Goal: Complete application form: Complete application form

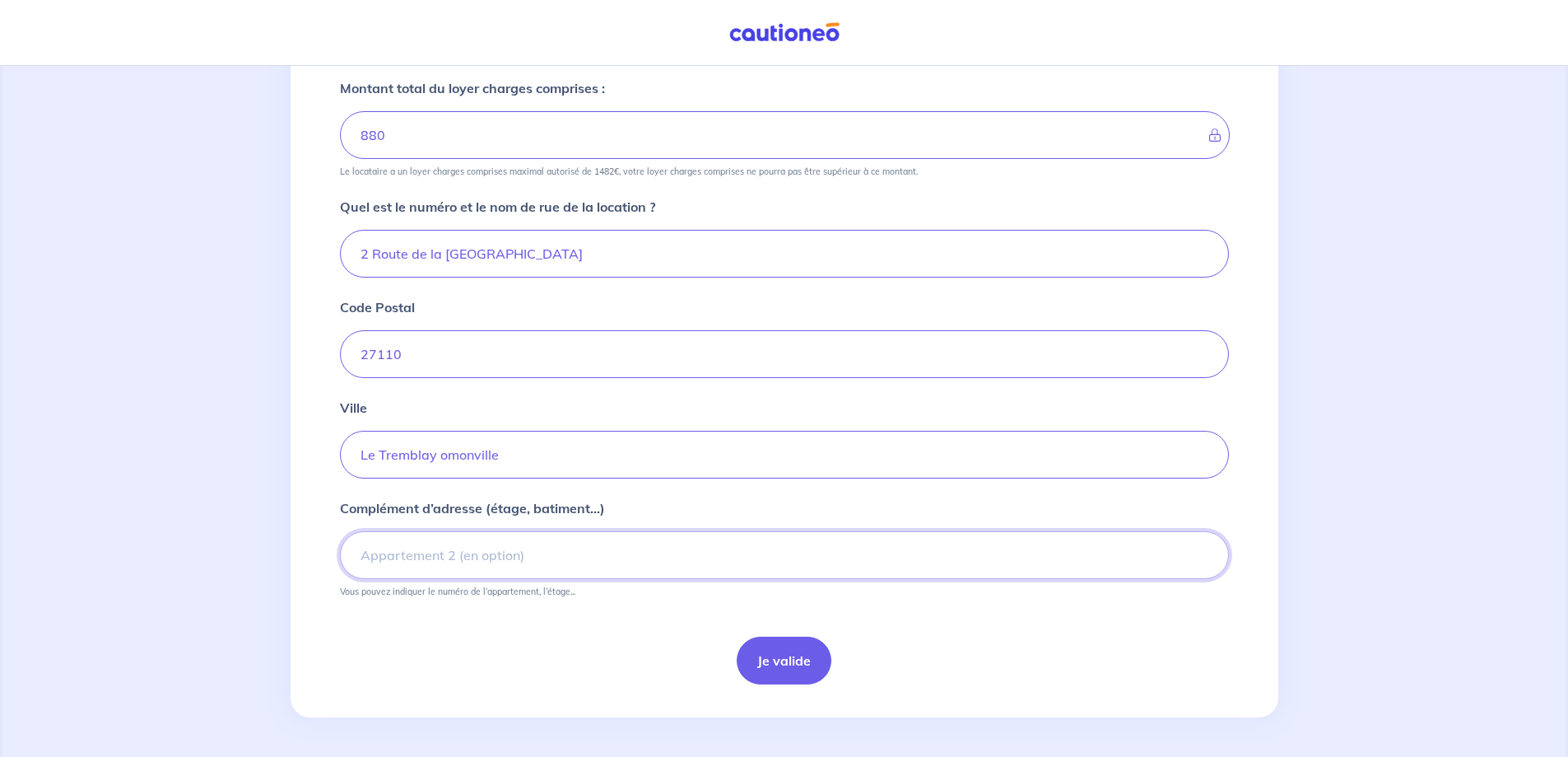
click at [363, 560] on input "Complément d’adresse (étage, batiment...)" at bounding box center [784, 554] width 889 height 48
type input "La Reinette"
click at [803, 667] on button "Je valide" at bounding box center [783, 660] width 94 height 48
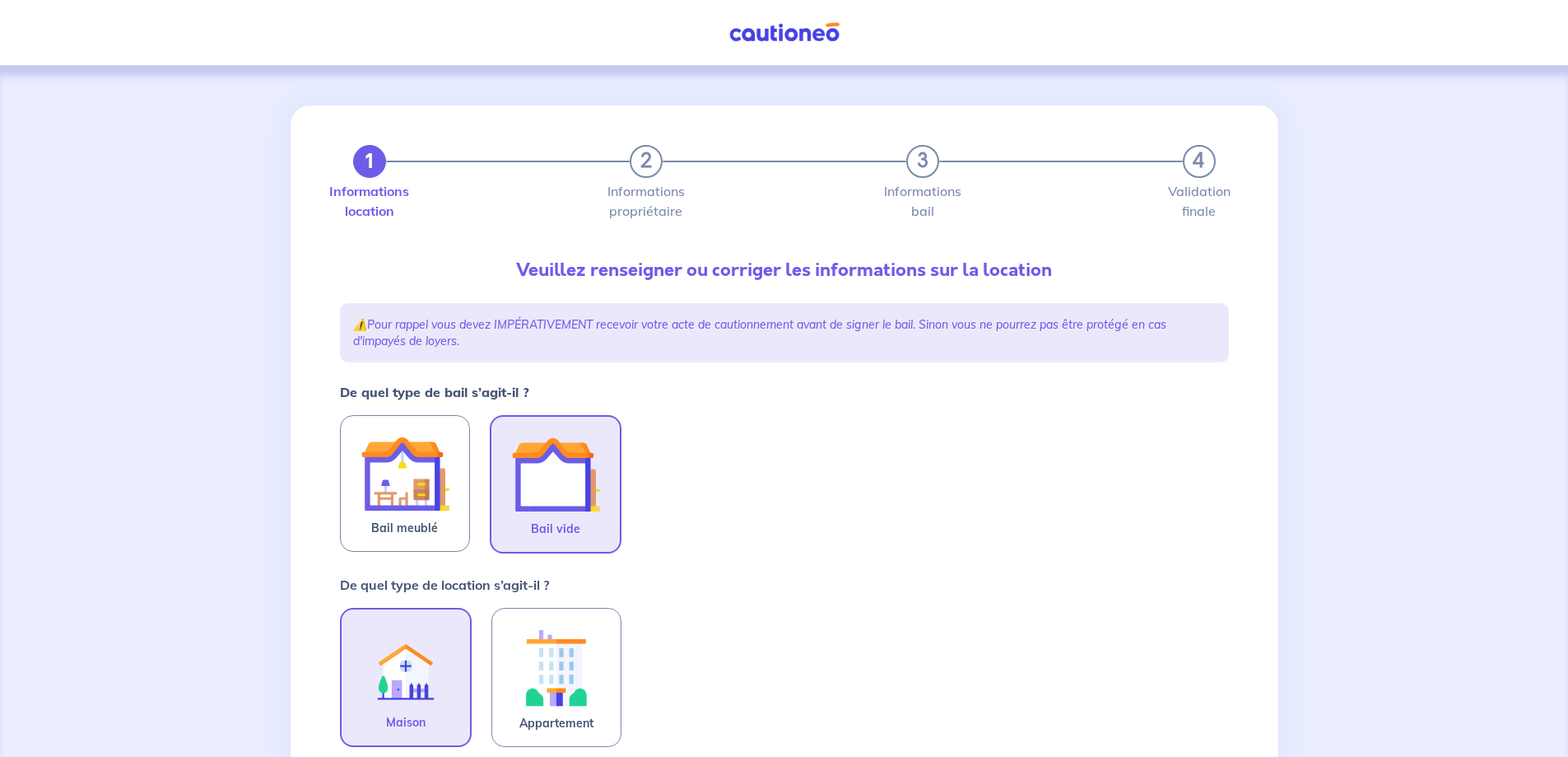
click at [555, 481] on img at bounding box center [555, 474] width 89 height 89
click at [0, 0] on input "Bail vide" at bounding box center [0, 0] width 0 height 0
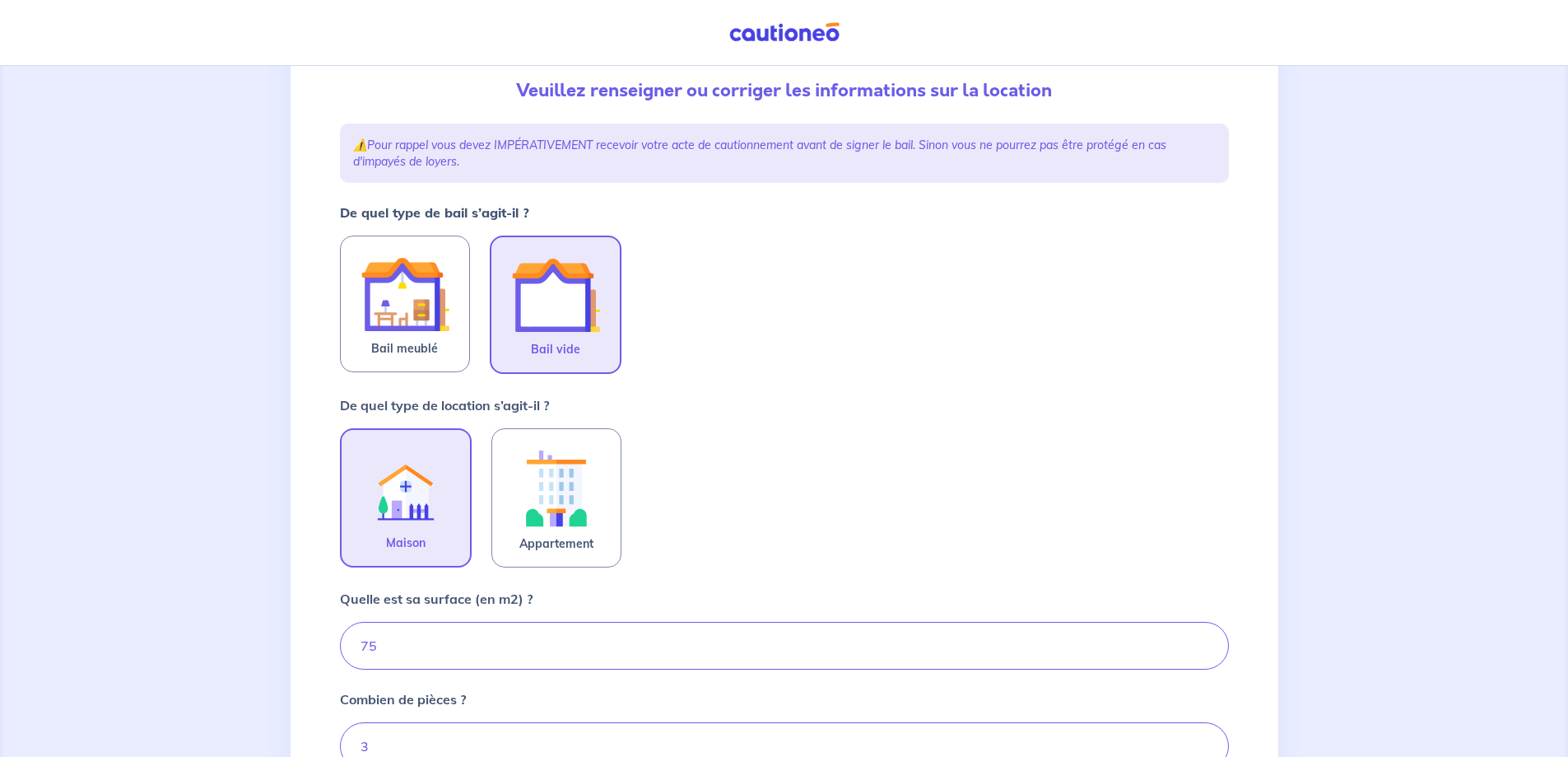
scroll to position [247, 0]
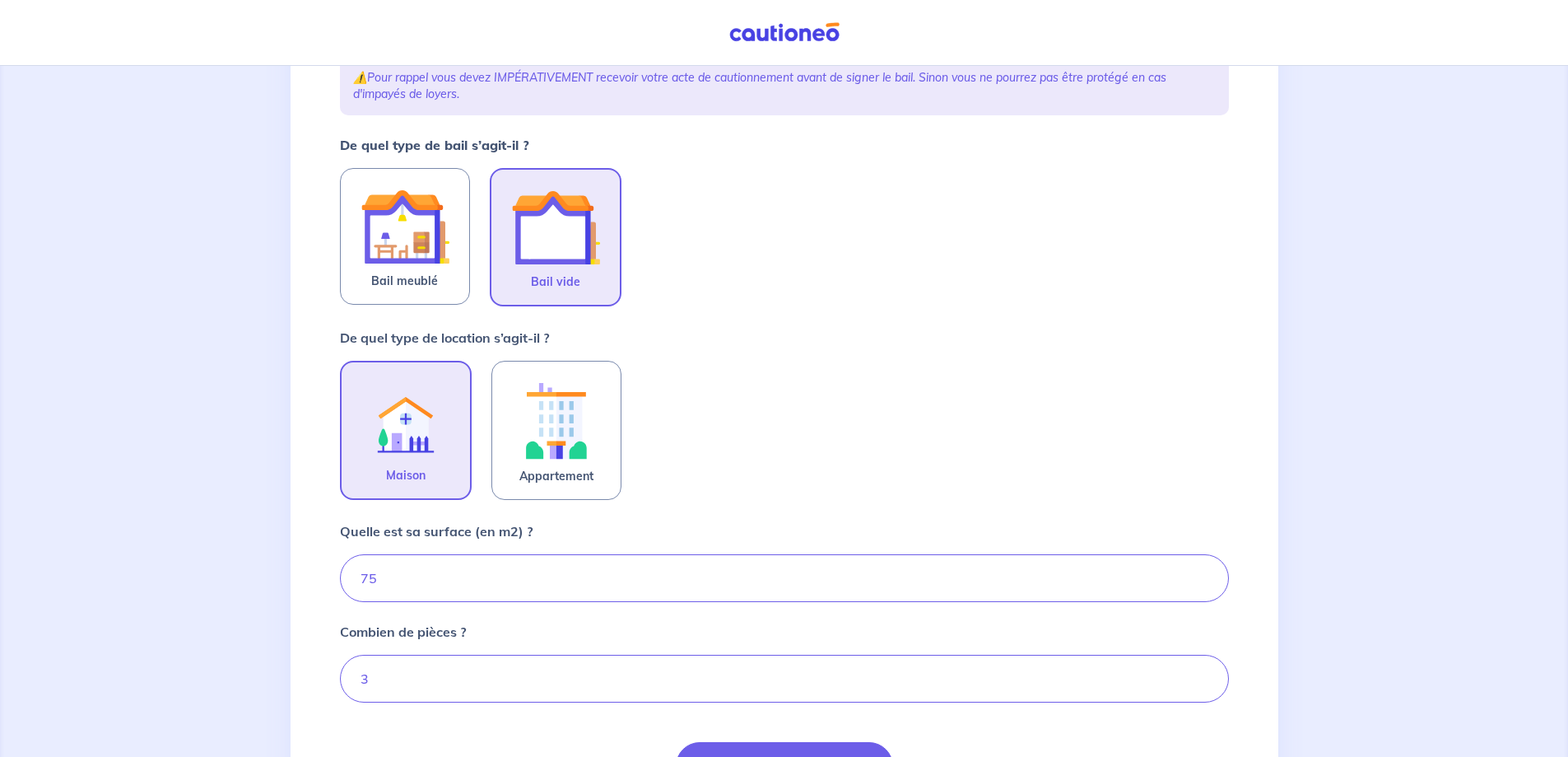
click at [406, 442] on img at bounding box center [406, 421] width 89 height 90
click at [0, 0] on input "Maison" at bounding box center [0, 0] width 0 height 0
drag, startPoint x: 396, startPoint y: 578, endPoint x: 292, endPoint y: 581, distance: 104.0
click at [292, 581] on div "1 2 3 4 Informations location Informations propriétaire Informations bail Valid…" at bounding box center [784, 370] width 988 height 1025
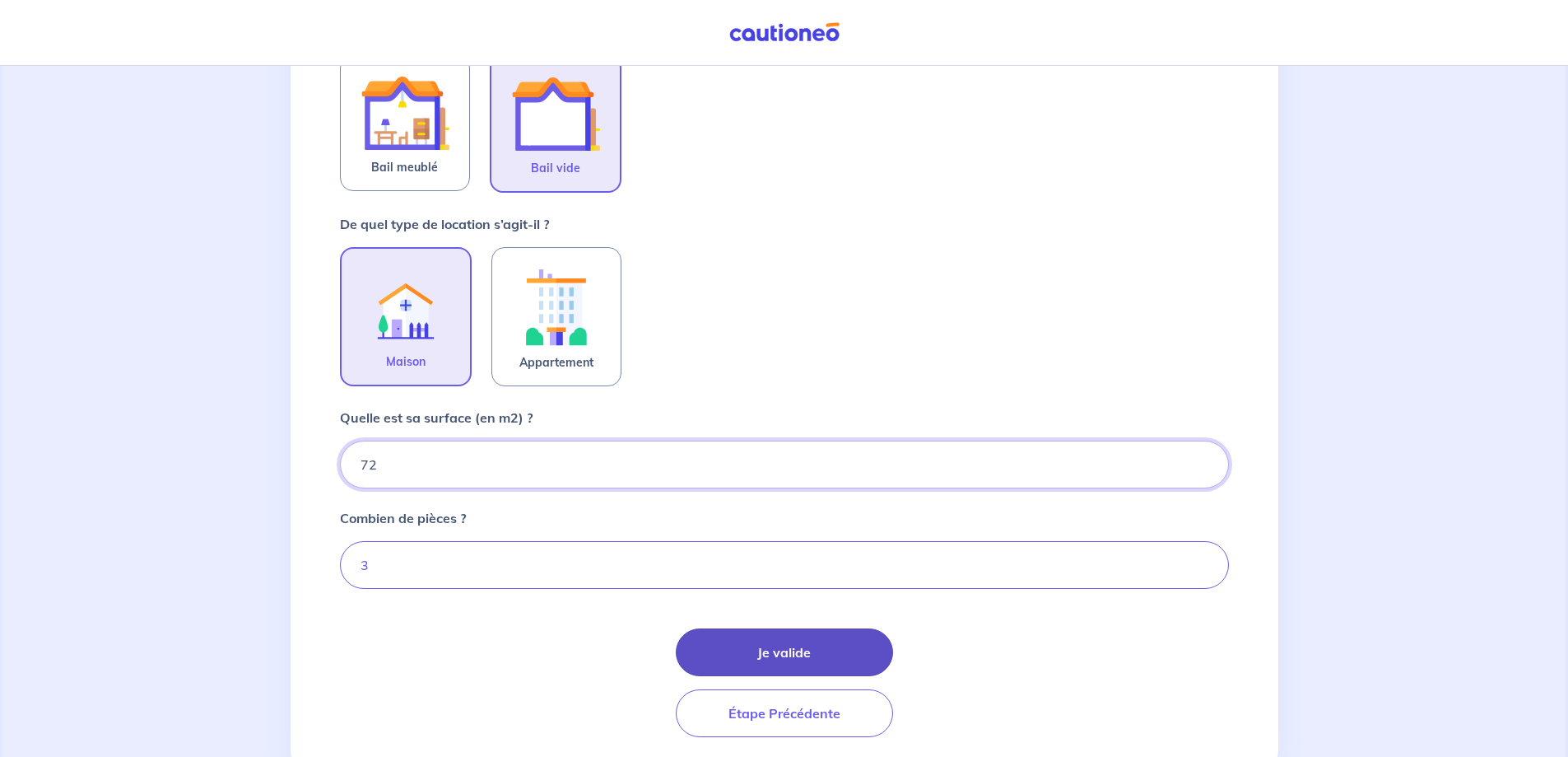
scroll to position [413, 0]
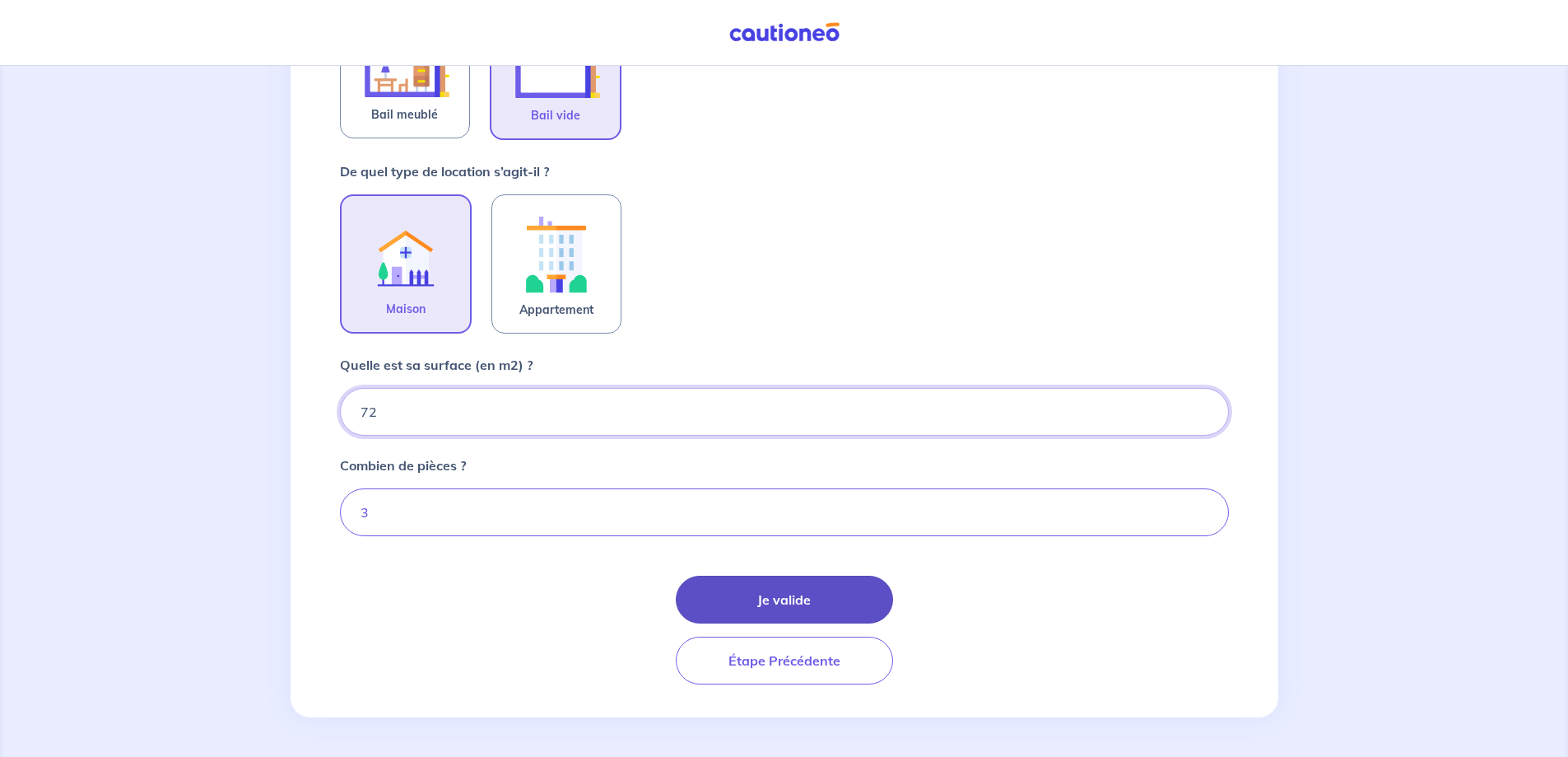
type input "72"
click at [790, 592] on button "Je valide" at bounding box center [784, 599] width 218 height 48
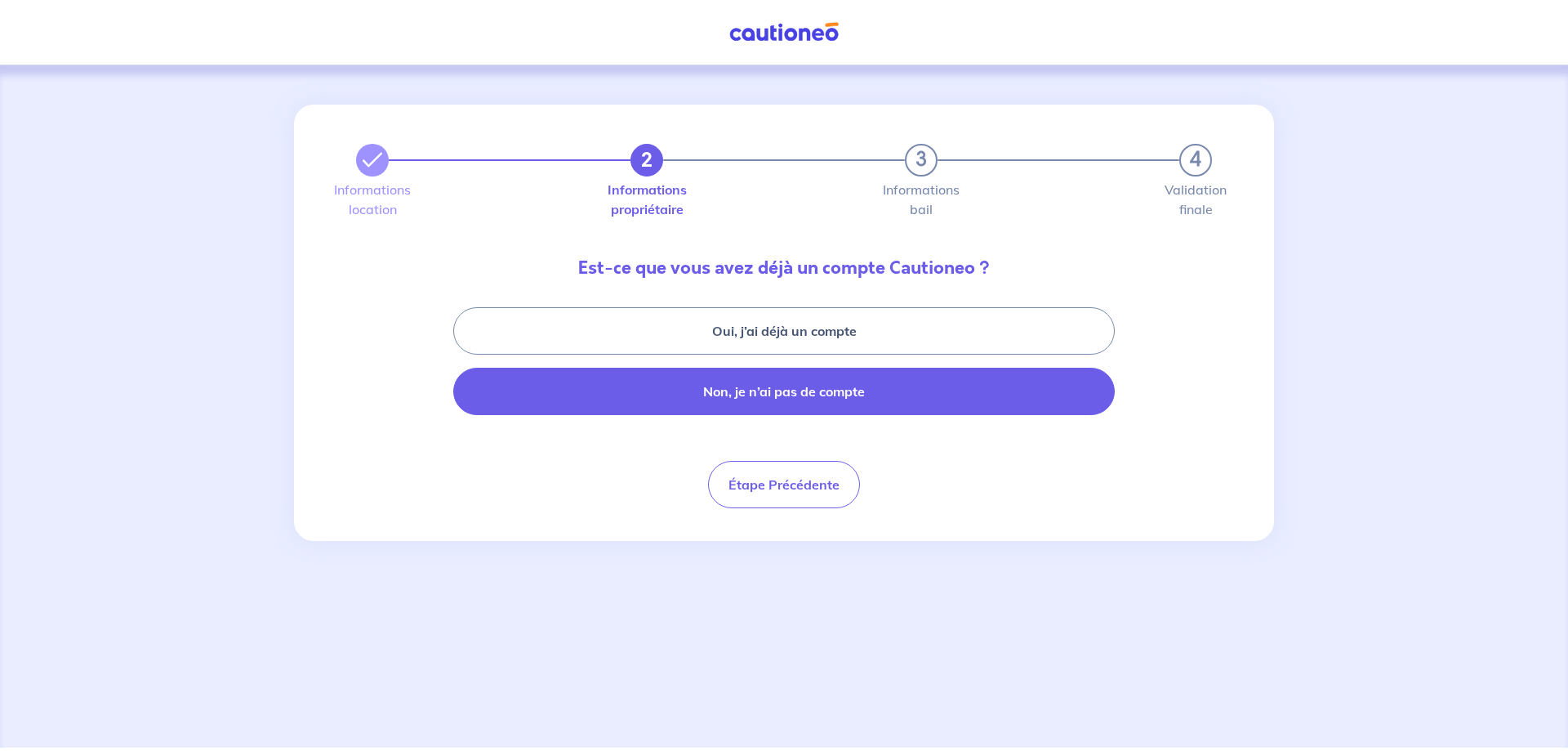
click at [710, 400] on button "Non, je n’ai pas de compte" at bounding box center [784, 390] width 662 height 47
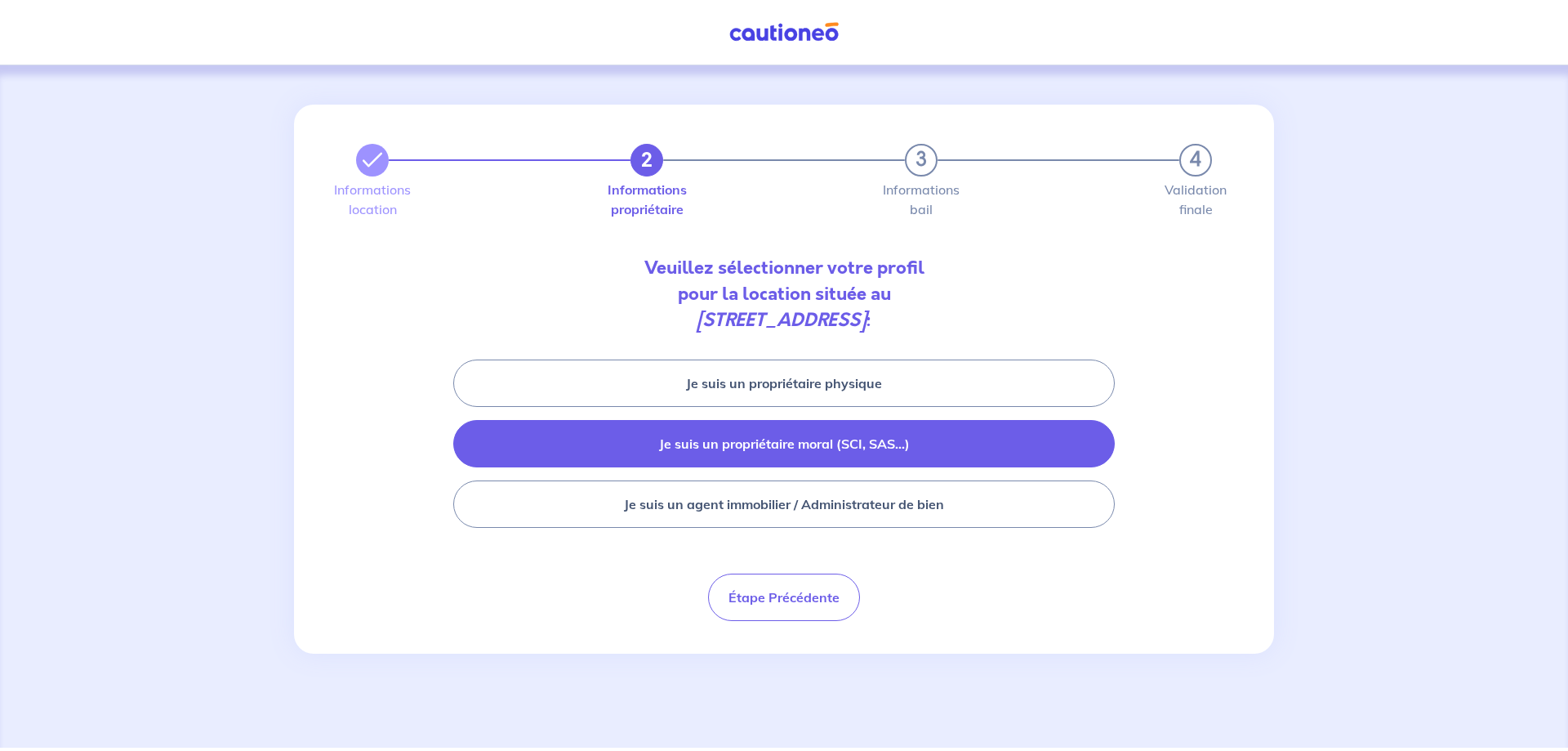
click at [756, 454] on button "Je suis un propriétaire moral (SCI, SAS...)" at bounding box center [784, 443] width 662 height 47
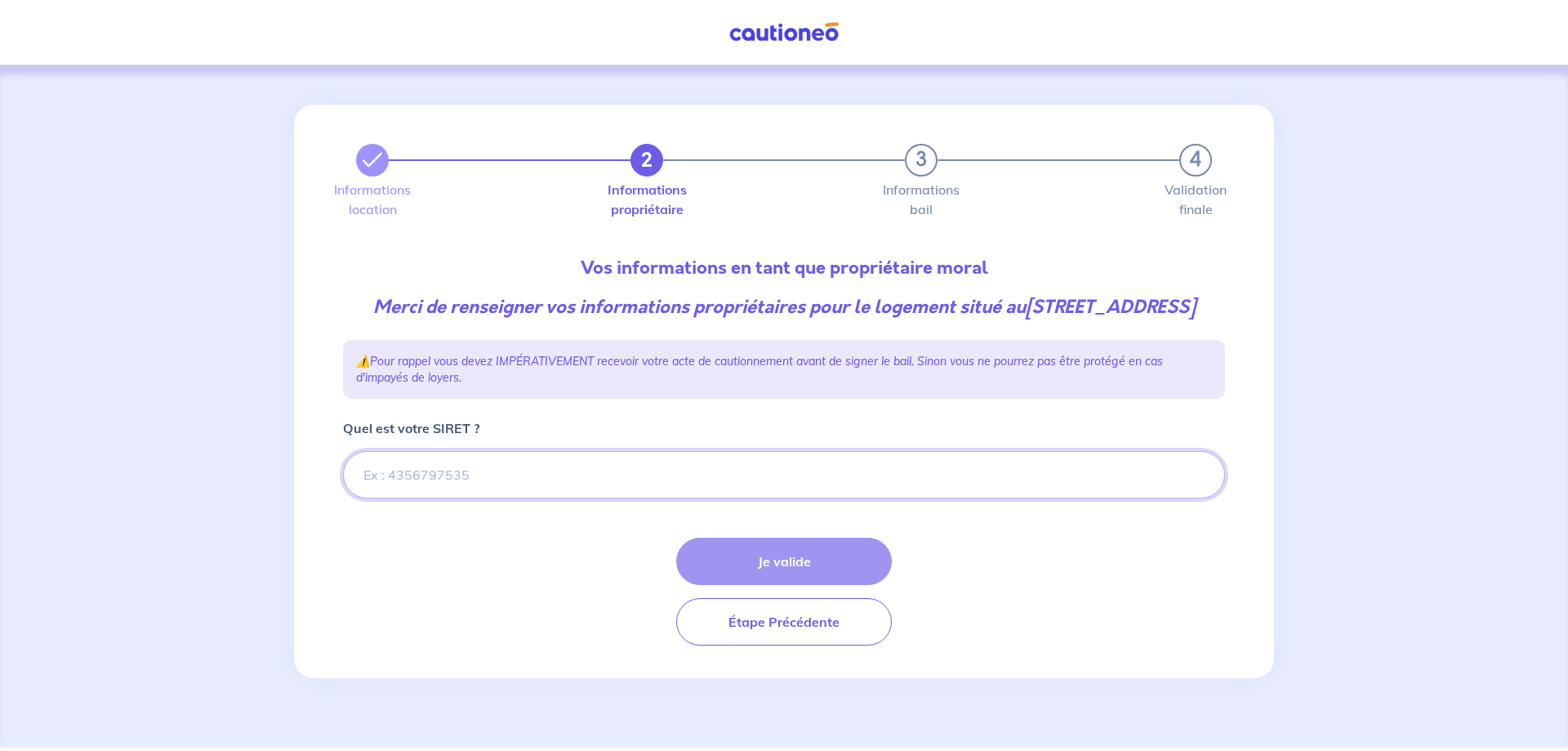
click at [386, 498] on input "Quel est votre SIRET ?" at bounding box center [784, 474] width 882 height 47
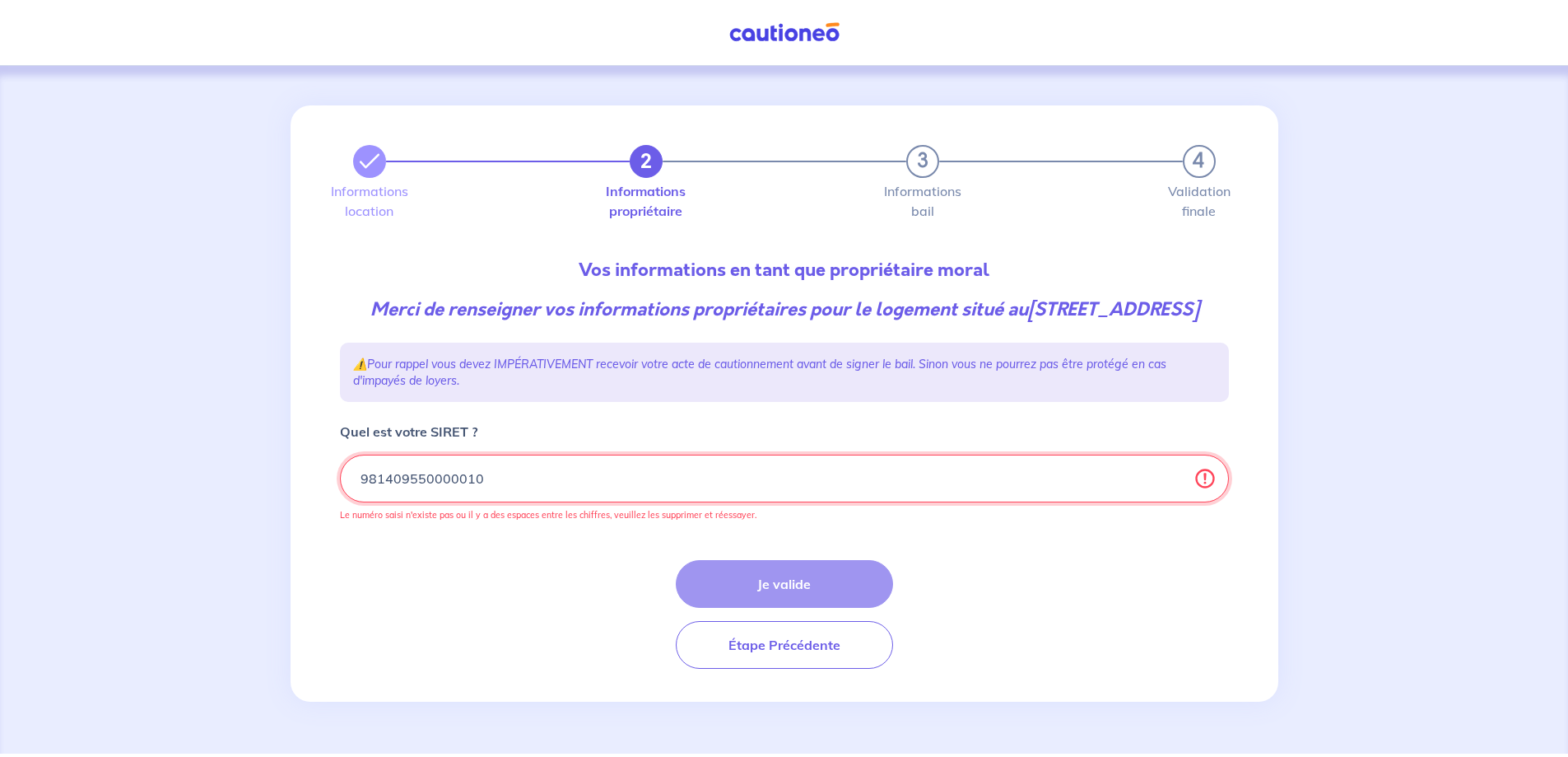
click at [589, 502] on input "Quel est votre SIRET ?" at bounding box center [784, 478] width 889 height 48
click at [430, 502] on input "Quel est votre SIRET ?" at bounding box center [784, 478] width 889 height 48
click at [453, 502] on input "Quel est votre SIRET ?" at bounding box center [784, 478] width 889 height 48
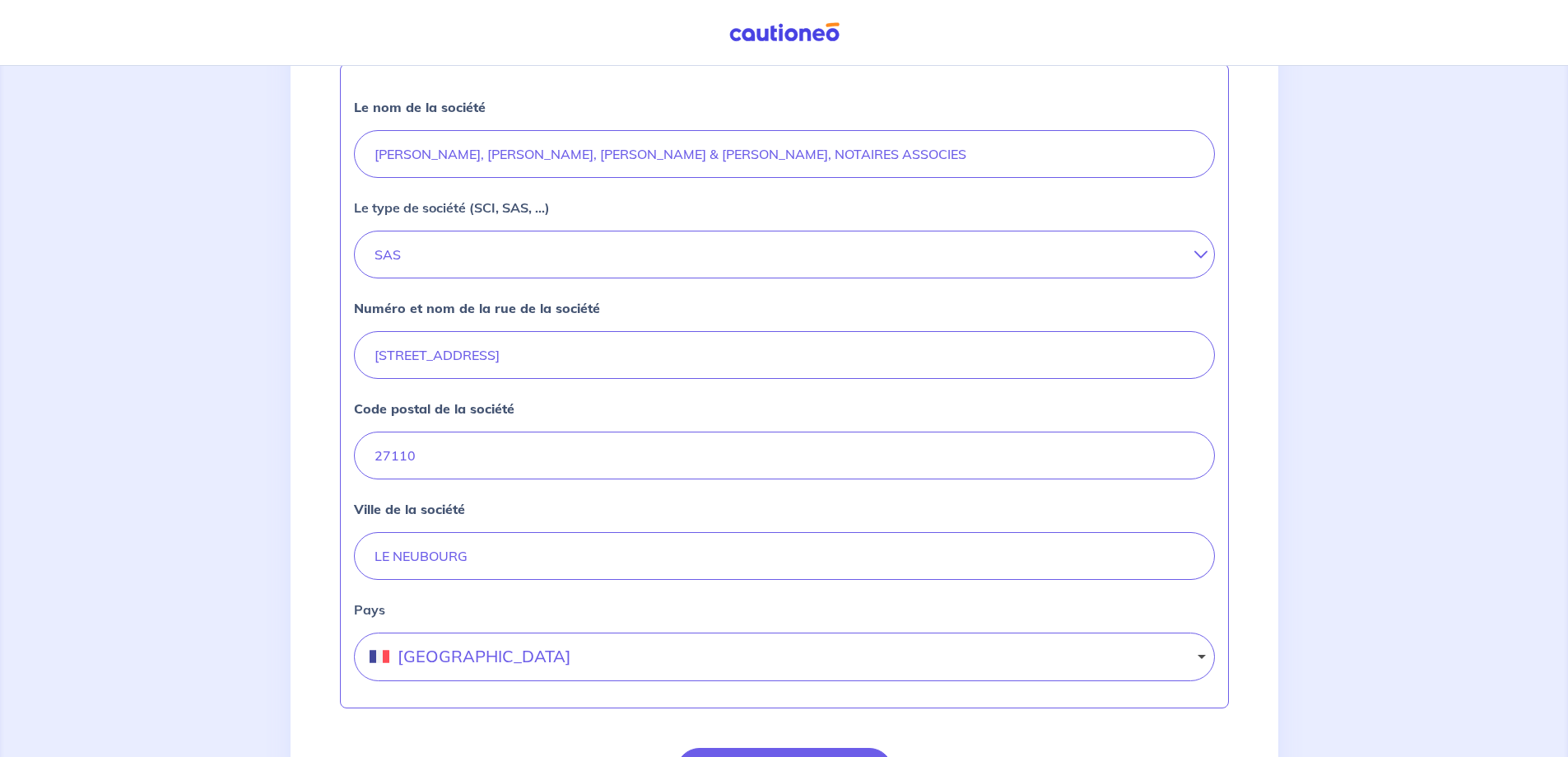
scroll to position [650, 0]
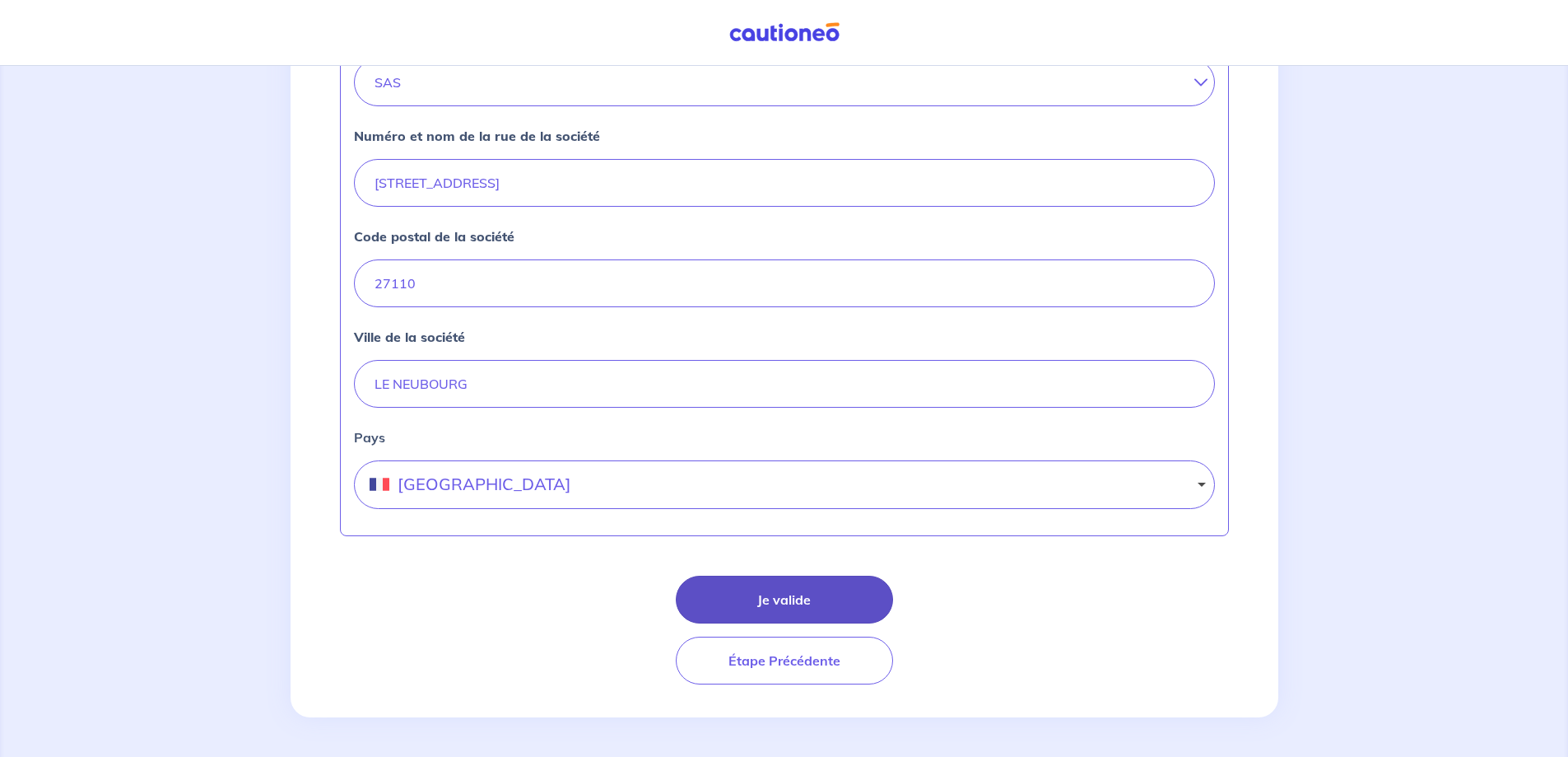
type input "98140955000010"
click at [769, 601] on button "Je valide" at bounding box center [784, 599] width 218 height 48
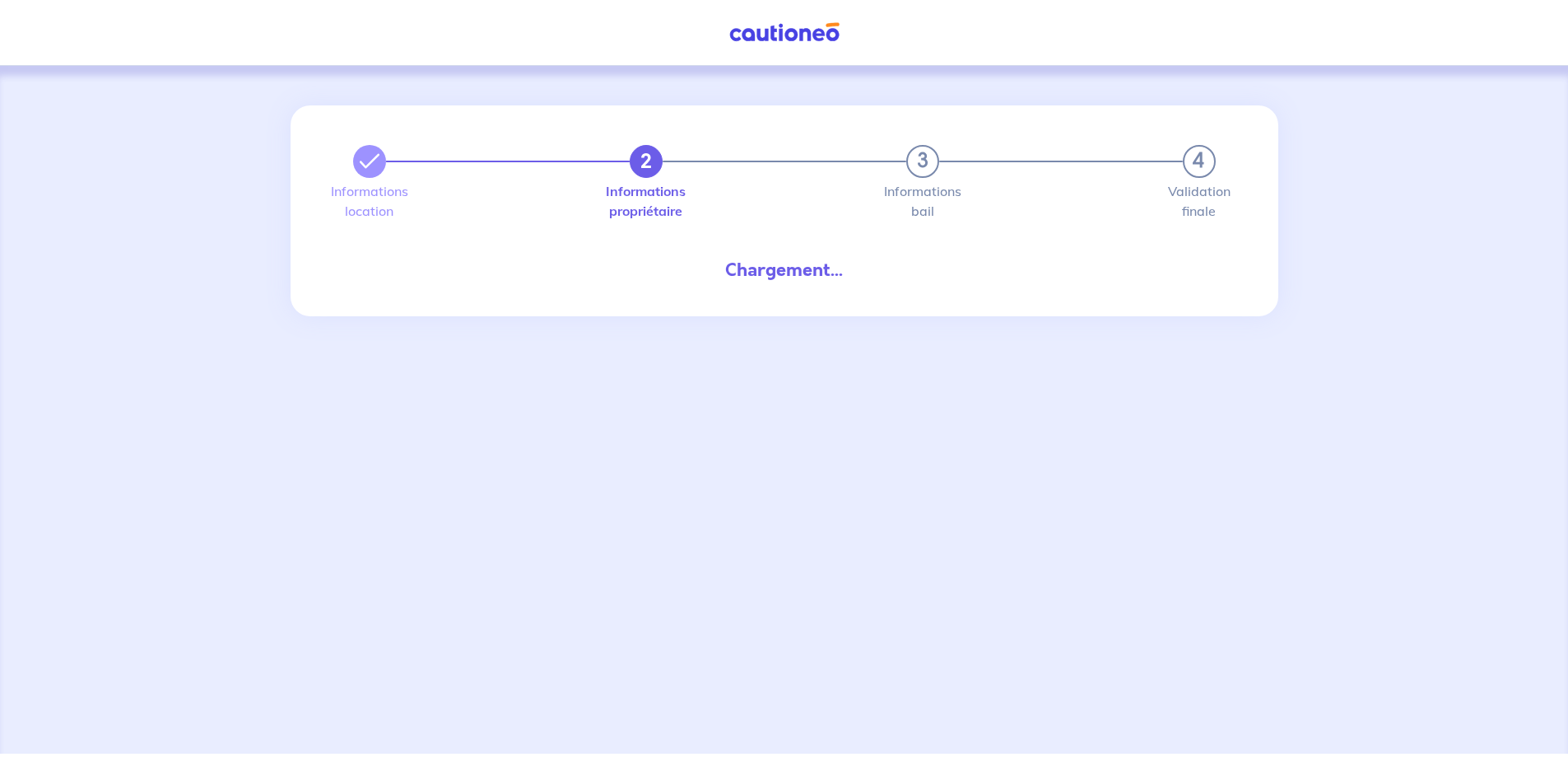
select select "FR"
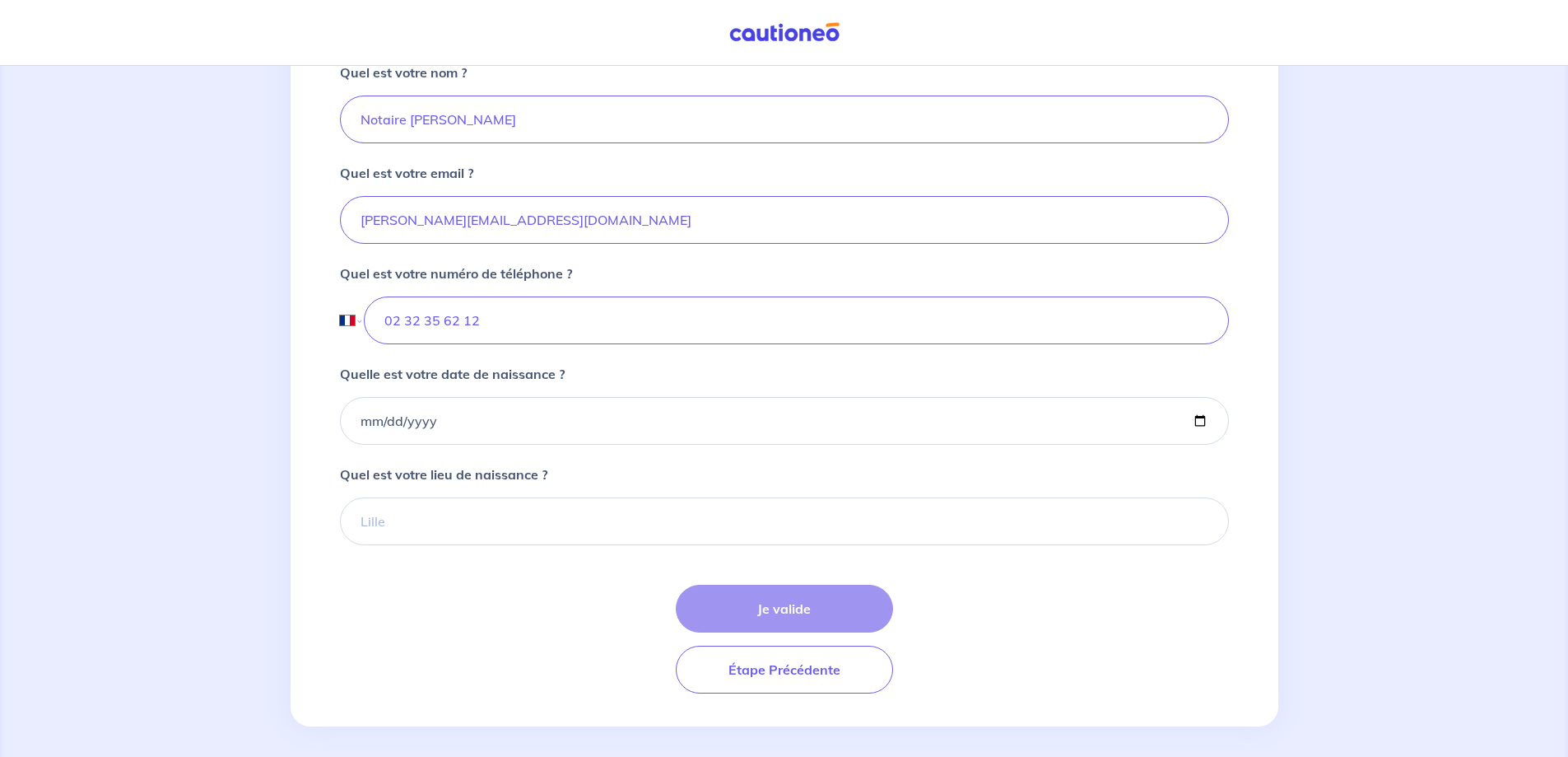
scroll to position [494, 0]
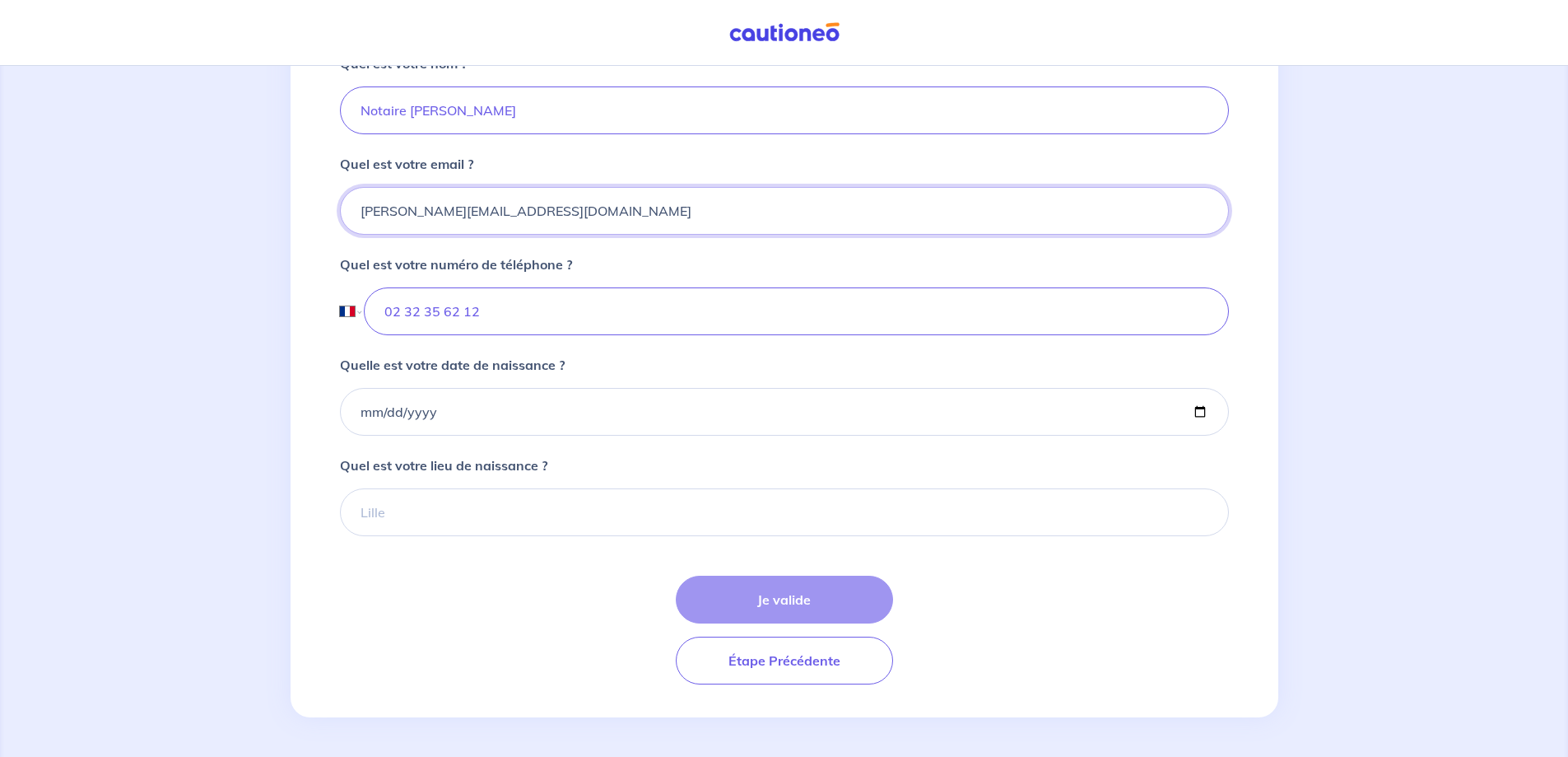
click at [647, 214] on input "[PERSON_NAME][EMAIL_ADDRESS][DOMAIN_NAME]" at bounding box center [784, 210] width 889 height 48
click at [358, 420] on input "Quelle est votre date de naissance ?" at bounding box center [784, 411] width 889 height 48
drag, startPoint x: 597, startPoint y: 211, endPoint x: 200, endPoint y: 211, distance: 397.0
click at [200, 211] on div "2 3 4 Informations location Informations propriétaire Informations bail Validat…" at bounding box center [784, 177] width 1568 height 1159
type input "v"
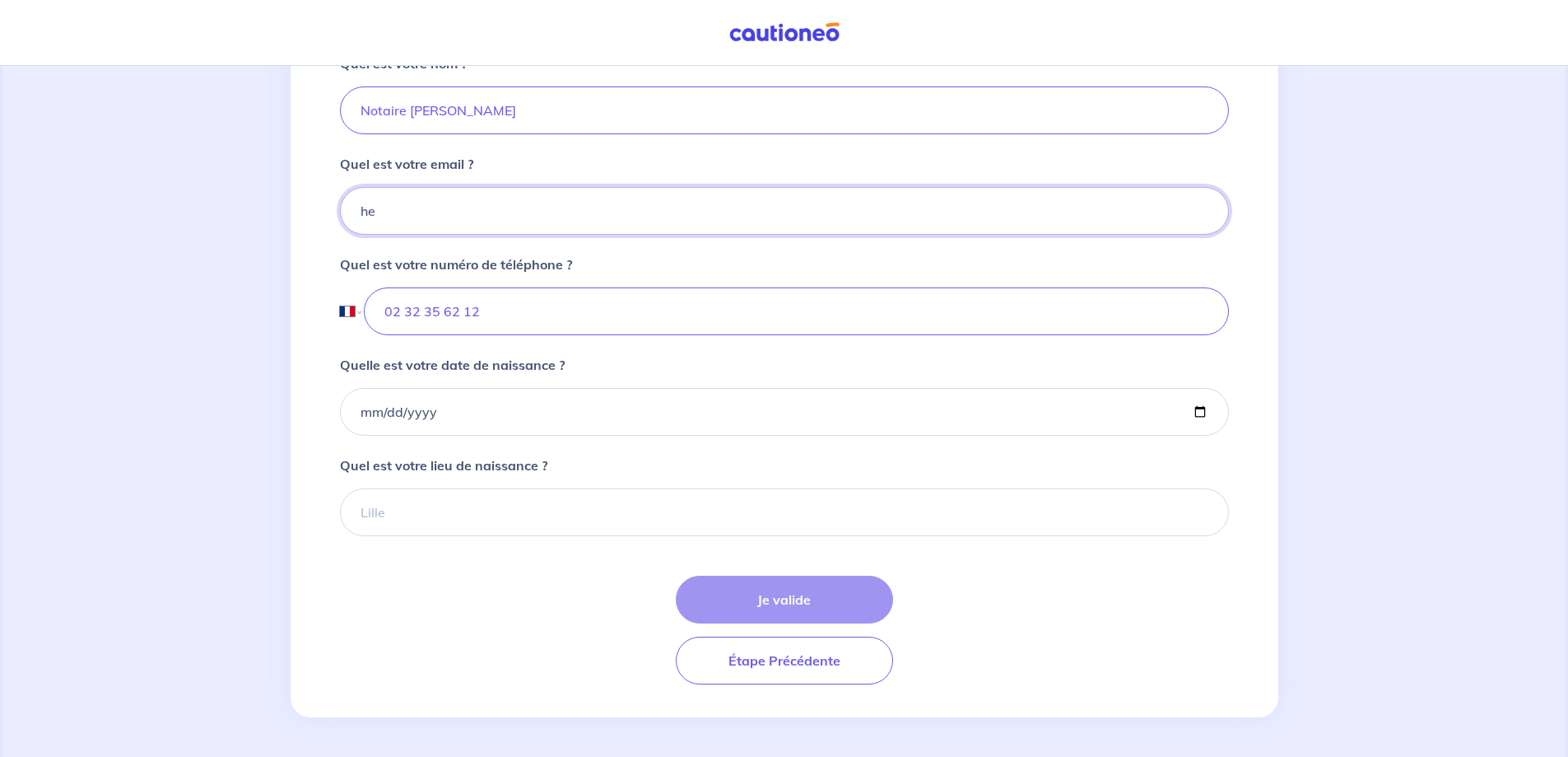
type input "h"
type input "V"
type input "[PERSON_NAME][EMAIL_ADDRESS][DOMAIN_NAME]"
click at [355, 407] on input "Quelle est votre date de naissance ?" at bounding box center [784, 411] width 889 height 48
type input "[DATE]"
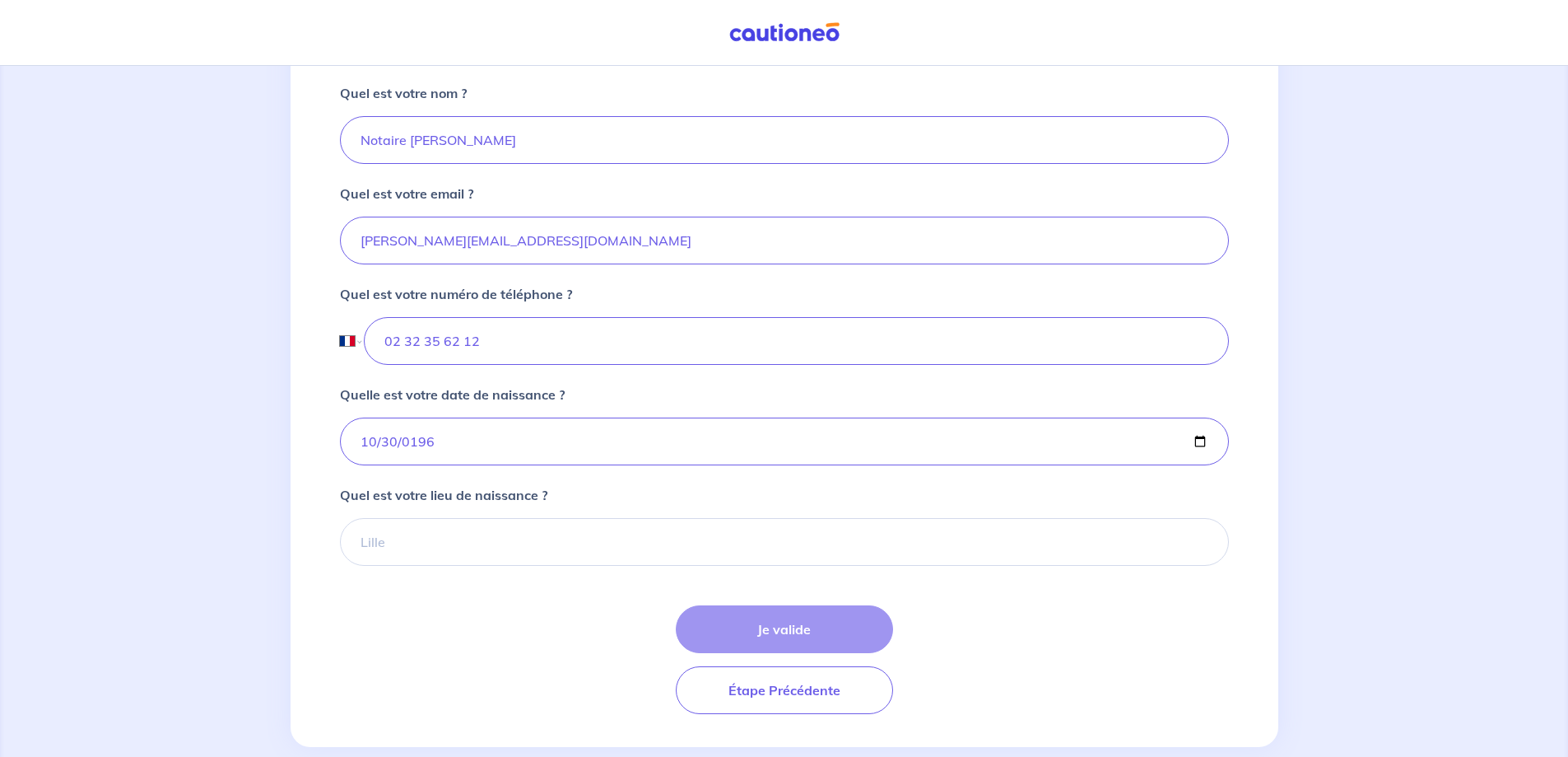
scroll to position [412, 0]
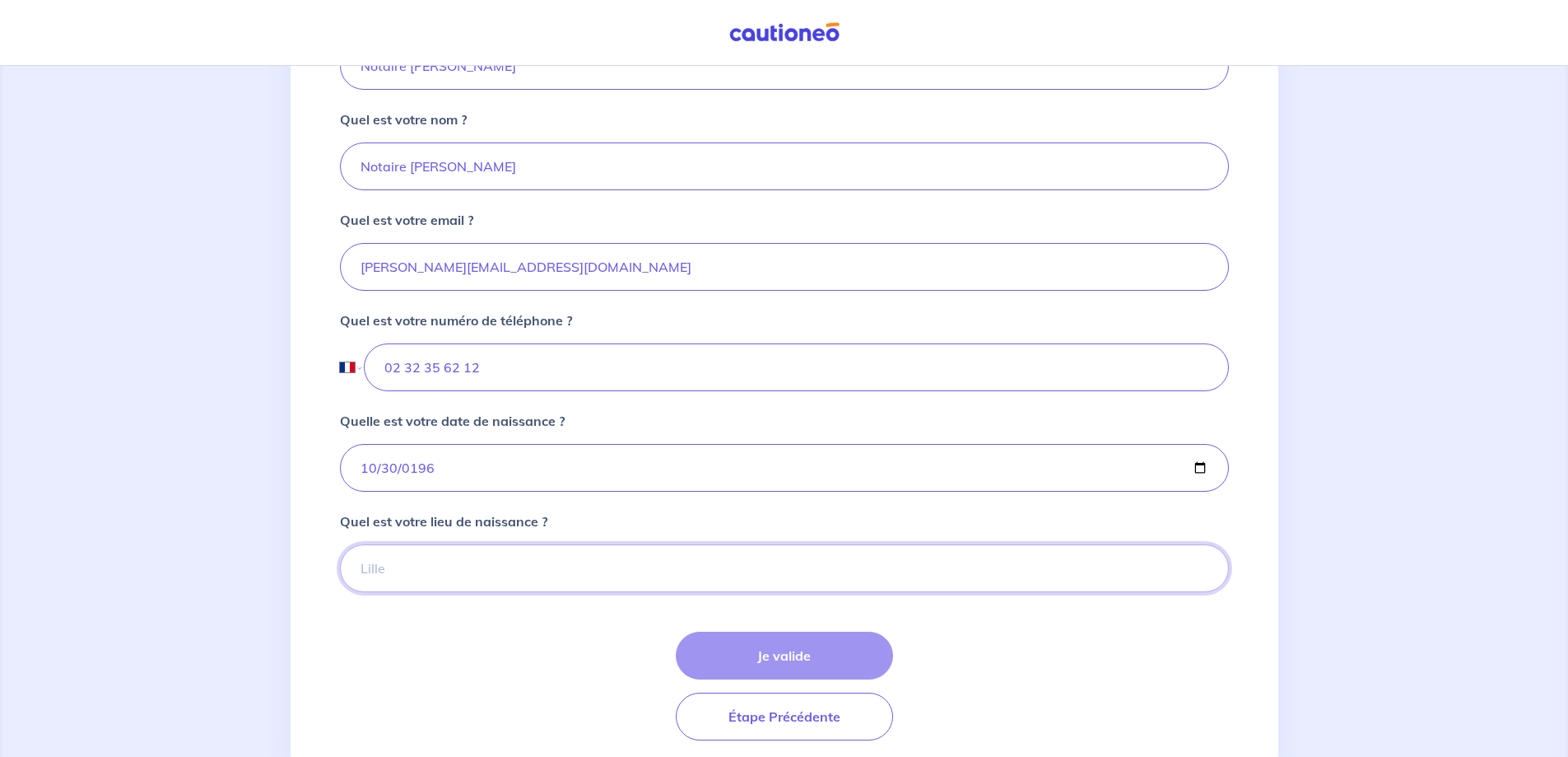
click at [363, 592] on input "Quel est votre lieu de naissance ?" at bounding box center [784, 567] width 889 height 48
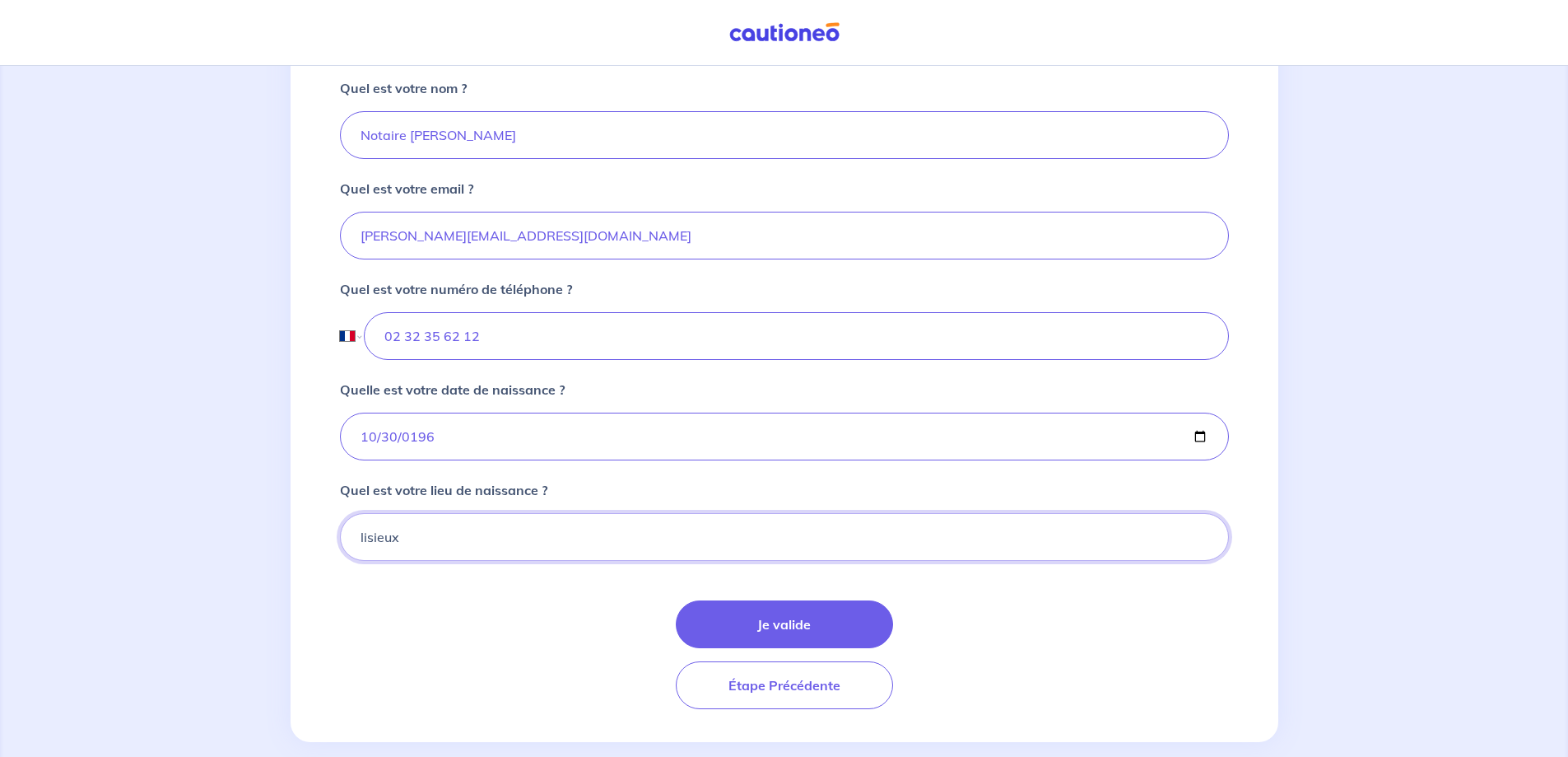
scroll to position [494, 0]
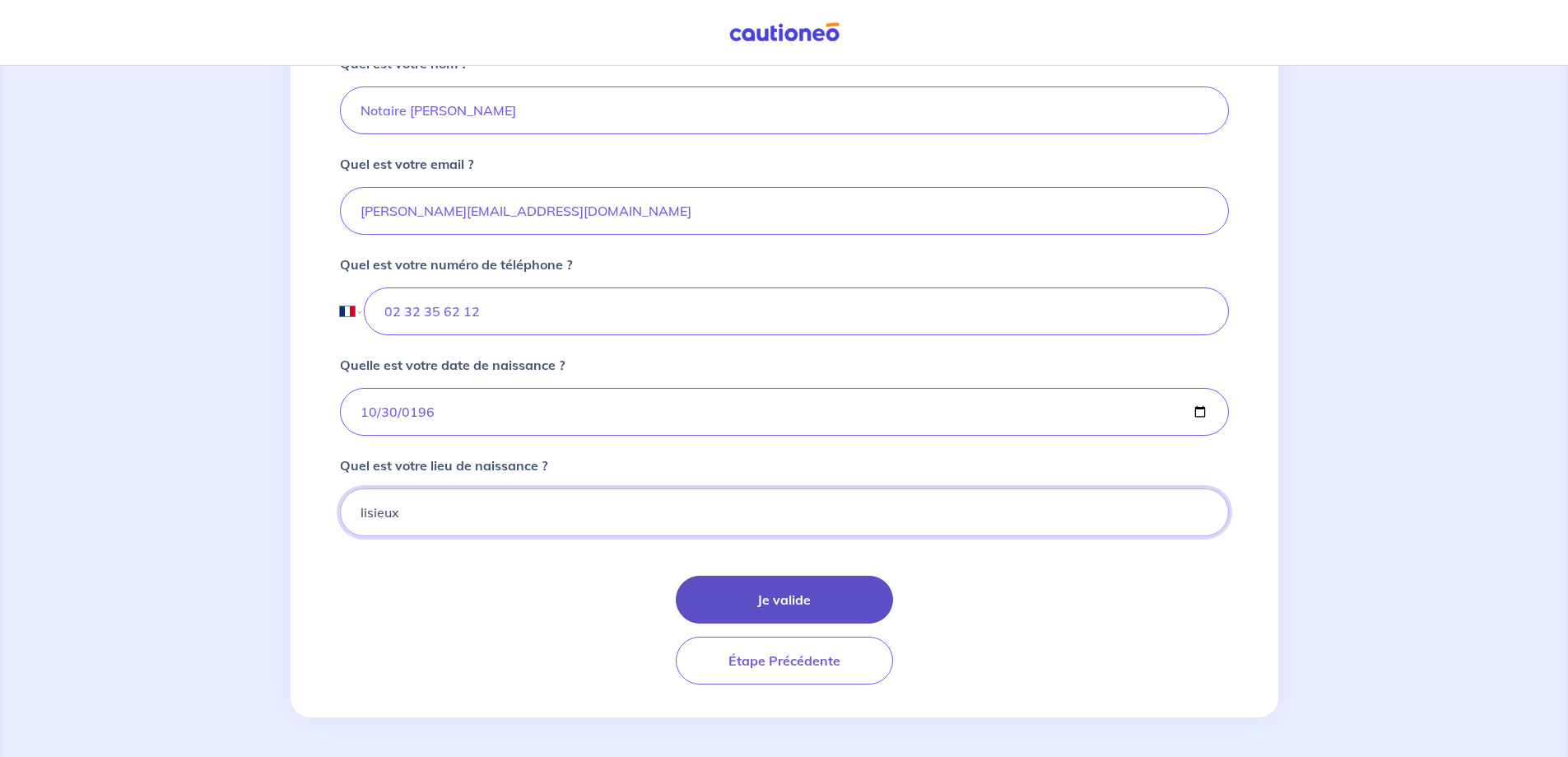
type input "lisieux"
click at [783, 592] on button "Je valide" at bounding box center [784, 599] width 218 height 48
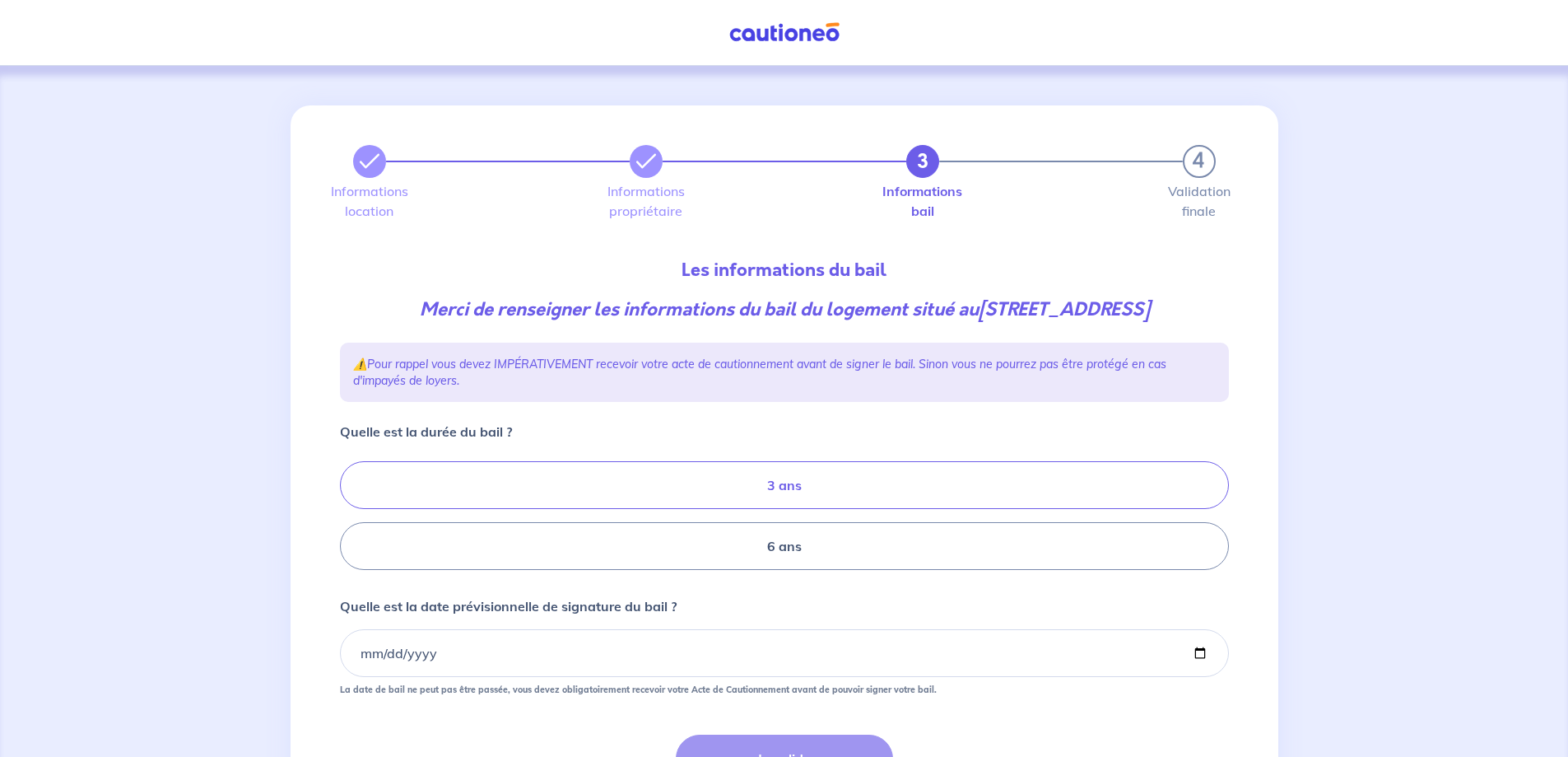
click at [411, 504] on label "3 ans" at bounding box center [784, 484] width 889 height 48
click at [350, 510] on input "3 ans" at bounding box center [345, 515] width 10 height 10
radio input "true"
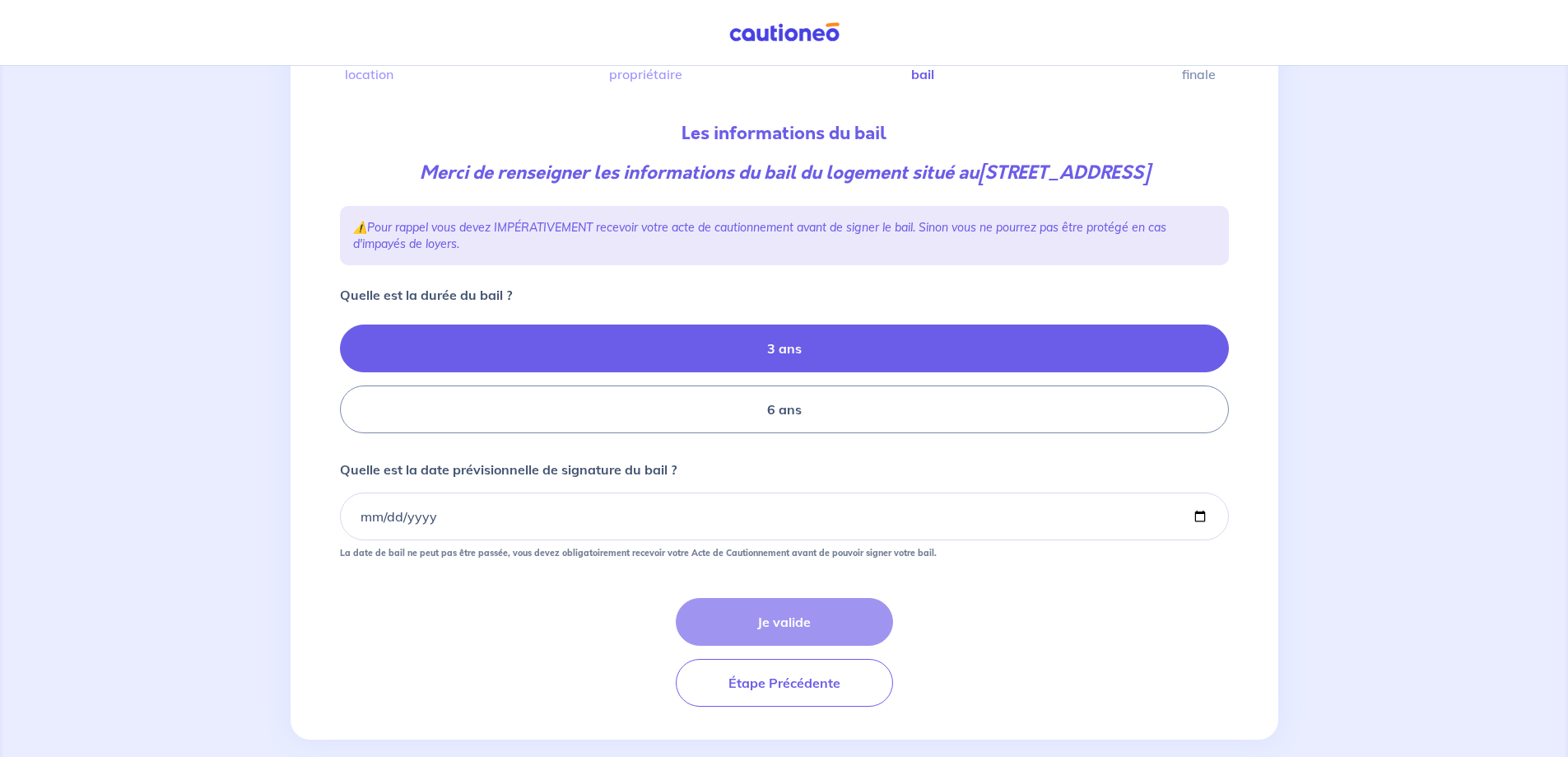
scroll to position [164, 0]
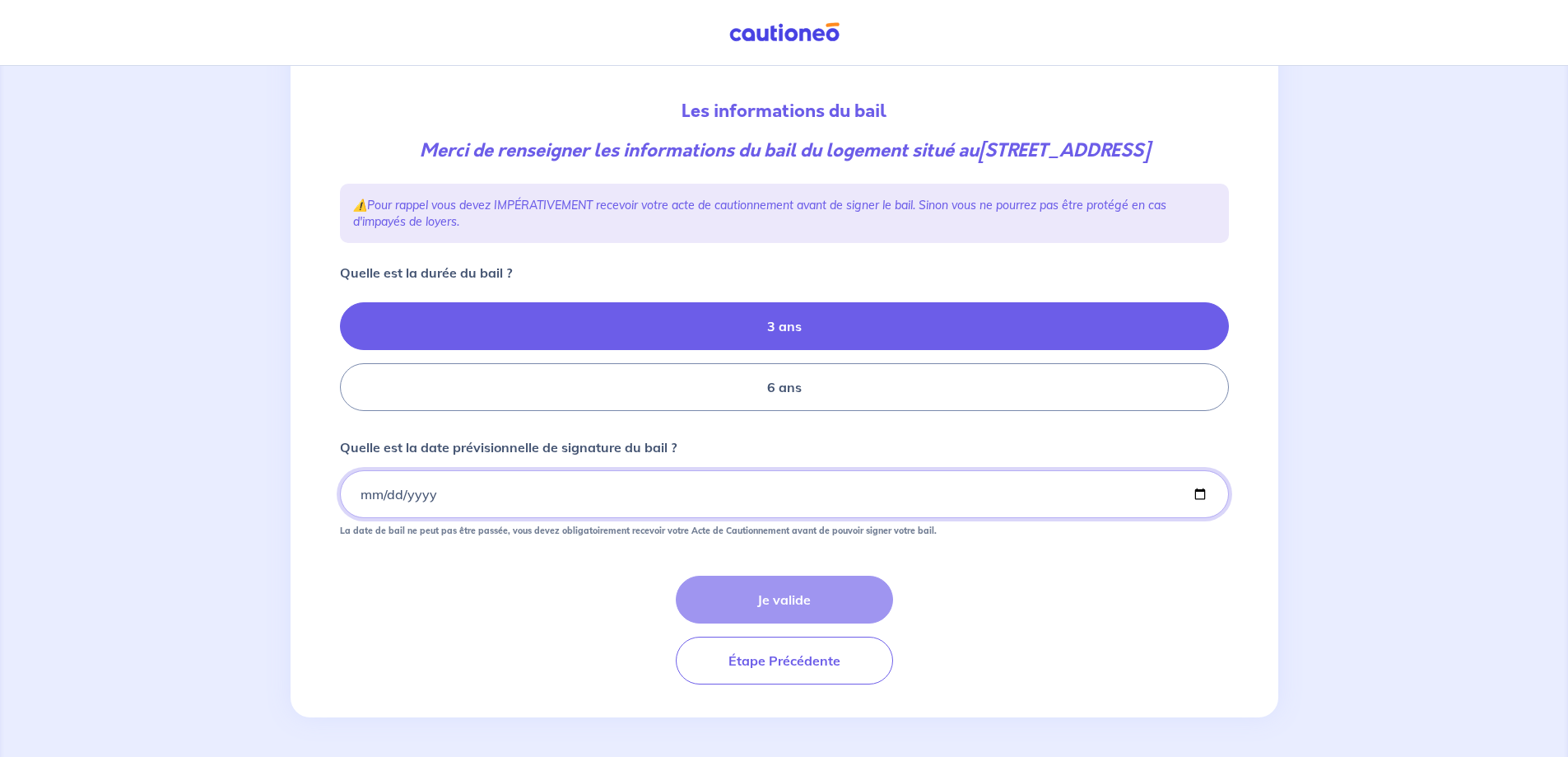
click at [360, 518] on input "Quelle est la date prévisionnelle de signature du bail ?" at bounding box center [784, 493] width 889 height 48
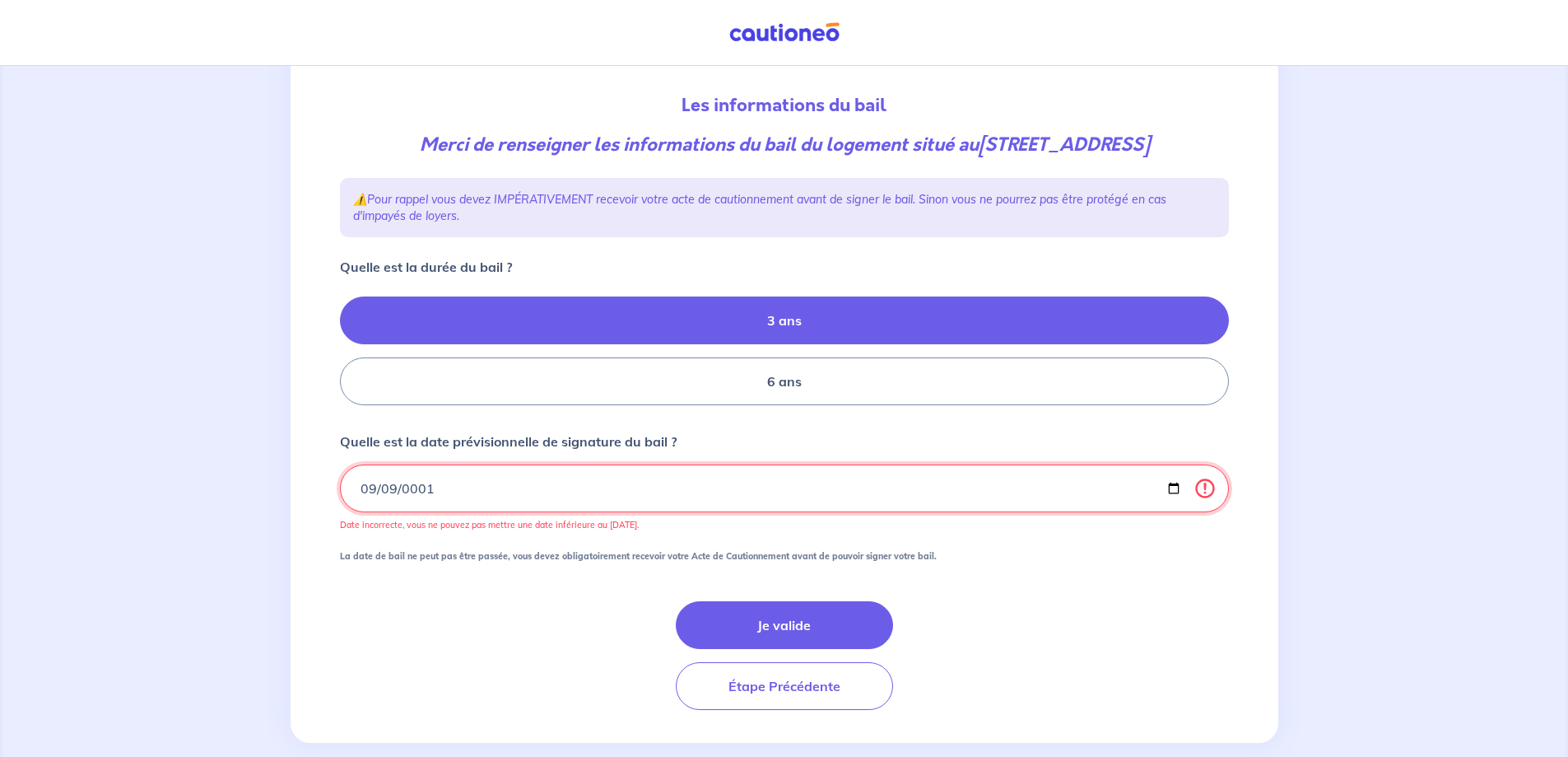
type input "0019-09-09"
type input "[DATE]"
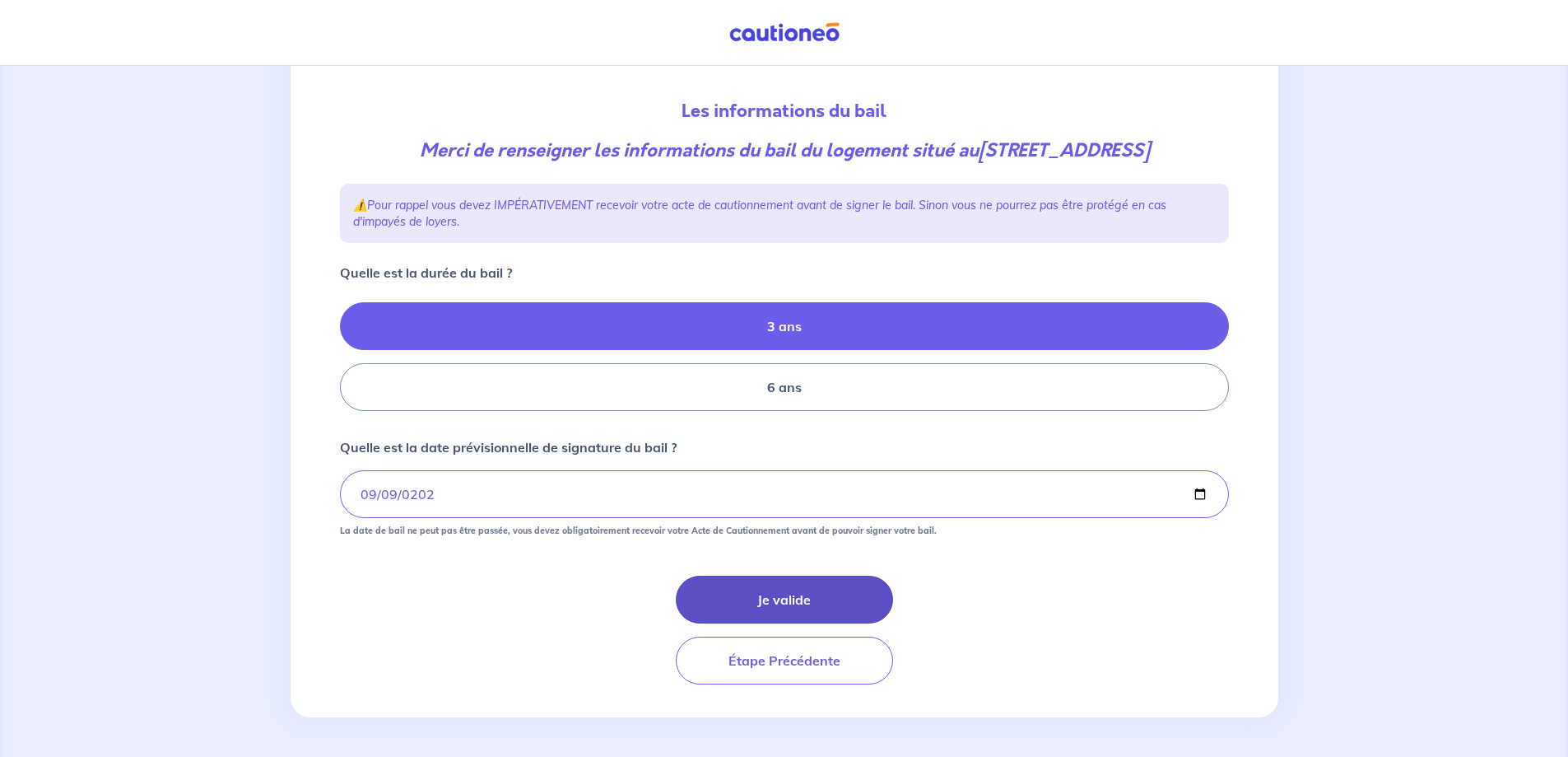
click at [834, 623] on button "Je valide" at bounding box center [784, 599] width 218 height 48
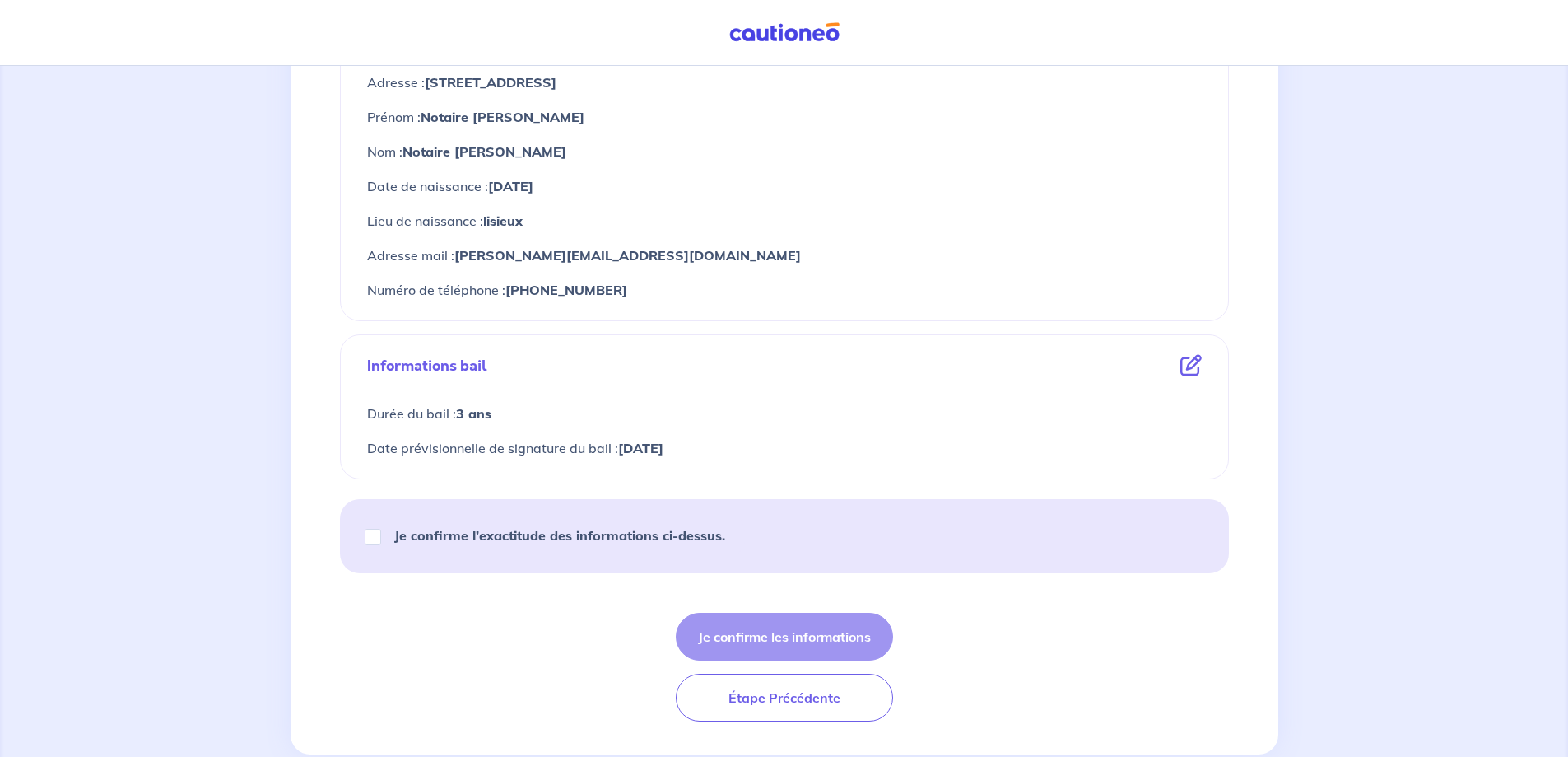
scroll to position [794, 0]
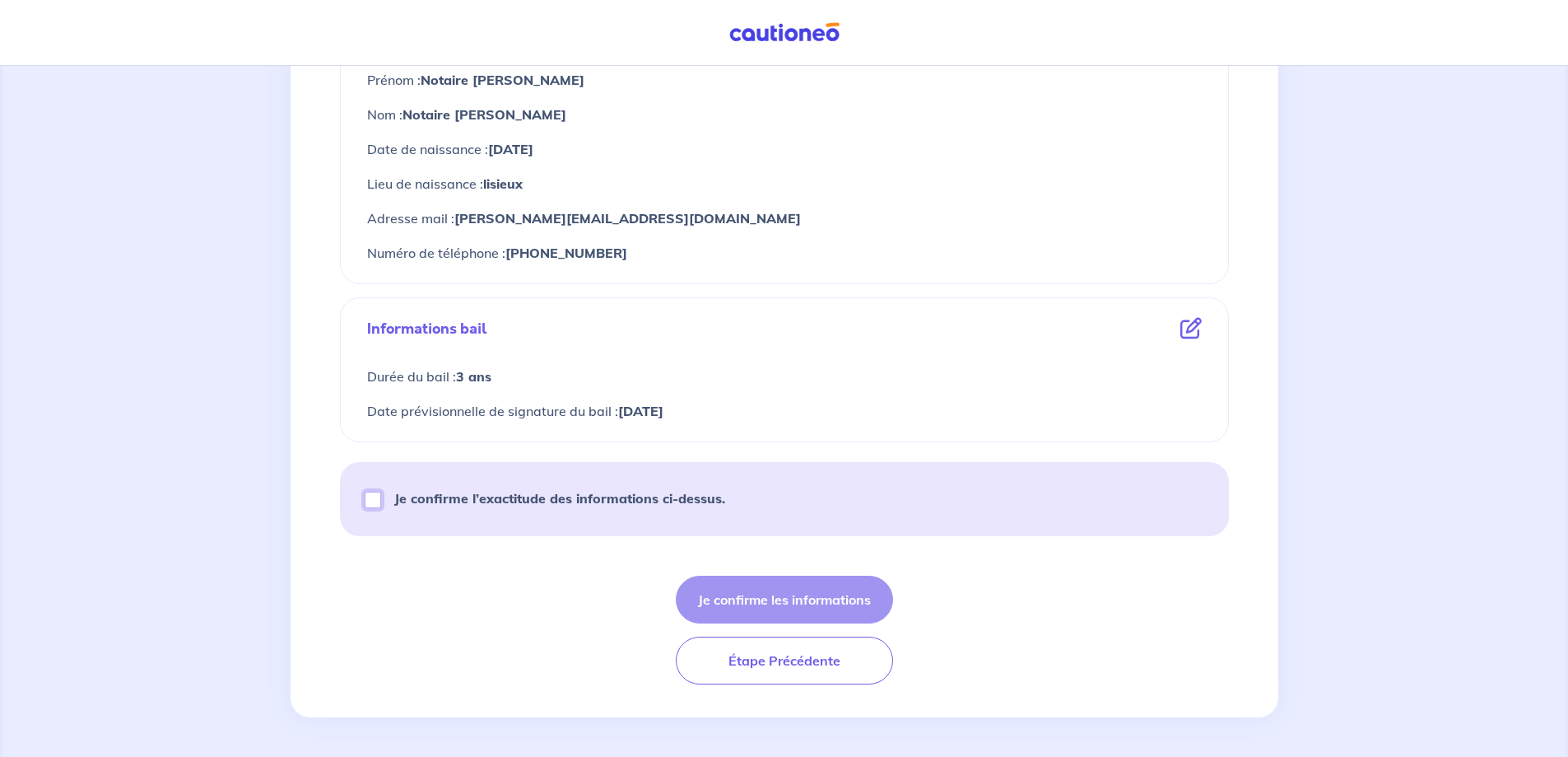
click at [370, 502] on input "Je confirme l’exactitude des informations ci-dessus." at bounding box center [373, 500] width 17 height 17
checkbox input "true"
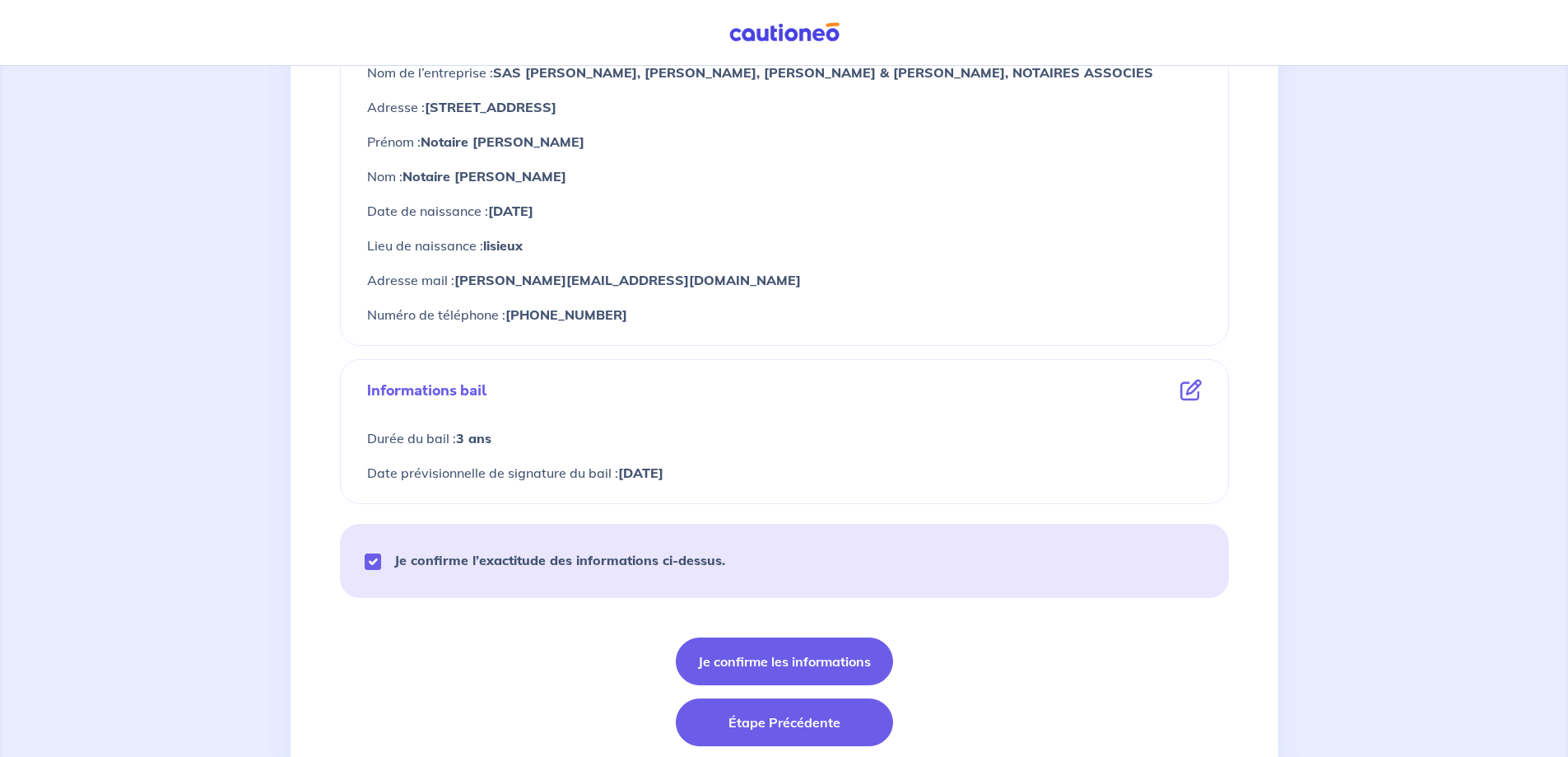
scroll to position [741, 0]
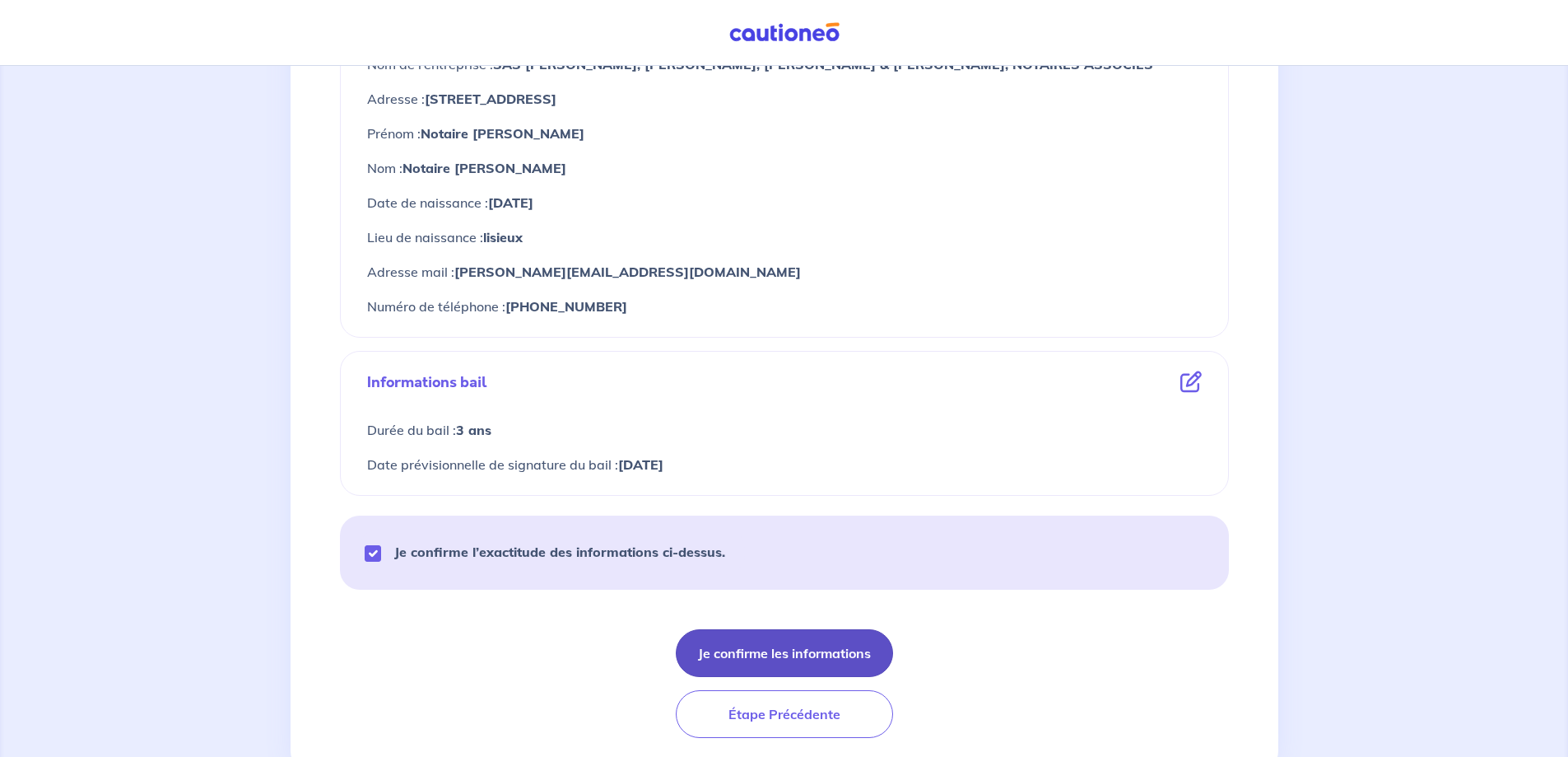
click at [820, 652] on button "Je confirme les informations" at bounding box center [784, 652] width 218 height 48
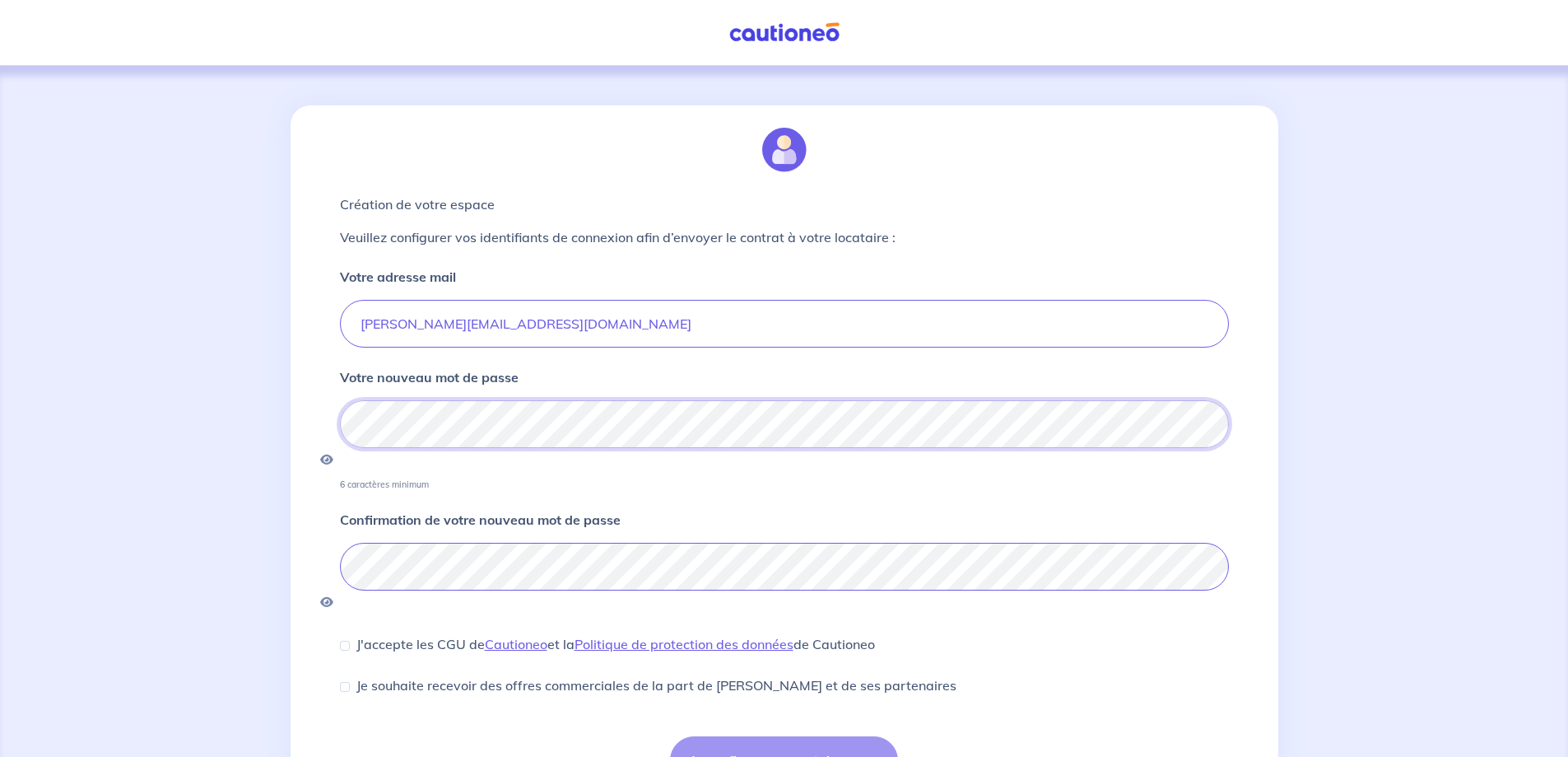
click at [209, 432] on div "Création de votre espace Veuillez configurer vos identifiants de connexion afin…" at bounding box center [784, 461] width 1568 height 791
click at [954, 509] on div "Confirmation de votre nouveau mot de passe" at bounding box center [784, 562] width 889 height 105
click at [928, 476] on form "Votre adresse mail [PERSON_NAME][EMAIL_ADDRESS][DOMAIN_NAME] Votre nouveau mot …" at bounding box center [784, 524] width 889 height 517
click at [334, 453] on icon "button" at bounding box center [327, 459] width 13 height 11
click at [345, 640] on input "J'accepte les CGU de [PERSON_NAME] et la Politique de protection des données de…" at bounding box center [345, 645] width 10 height 10
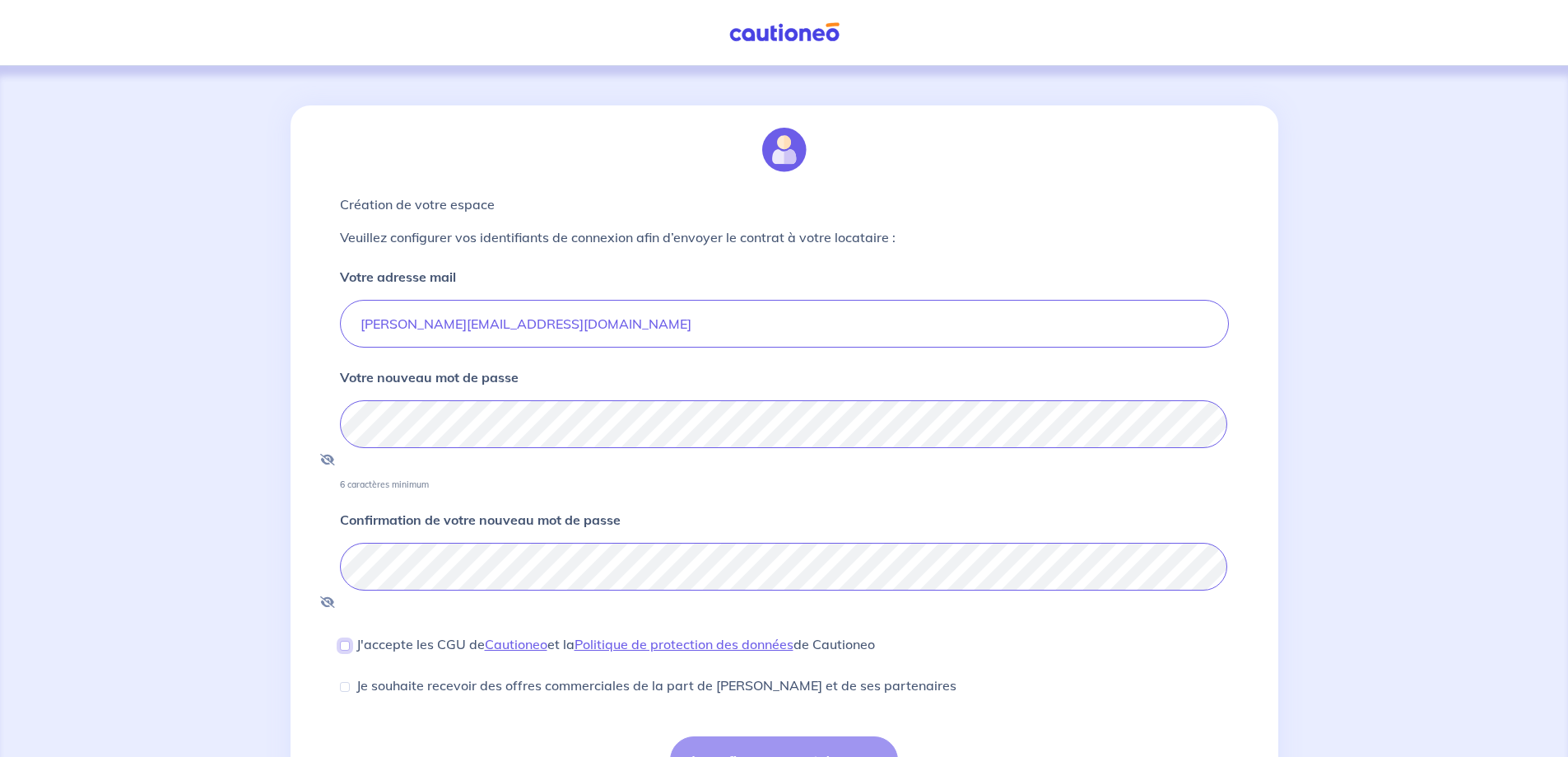
checkbox input "true"
click at [342, 681] on input "Je souhaite recevoir des offres commerciales de la part de [PERSON_NAME] et de …" at bounding box center [345, 686] width 10 height 10
click at [350, 675] on div "Je souhaite recevoir des offres commerciales de la part de [PERSON_NAME] et de …" at bounding box center [649, 684] width 617 height 20
click at [342, 681] on input "Je souhaite recevoir des offres commerciales de la part de [PERSON_NAME] et de …" at bounding box center [345, 686] width 10 height 10
checkbox input "false"
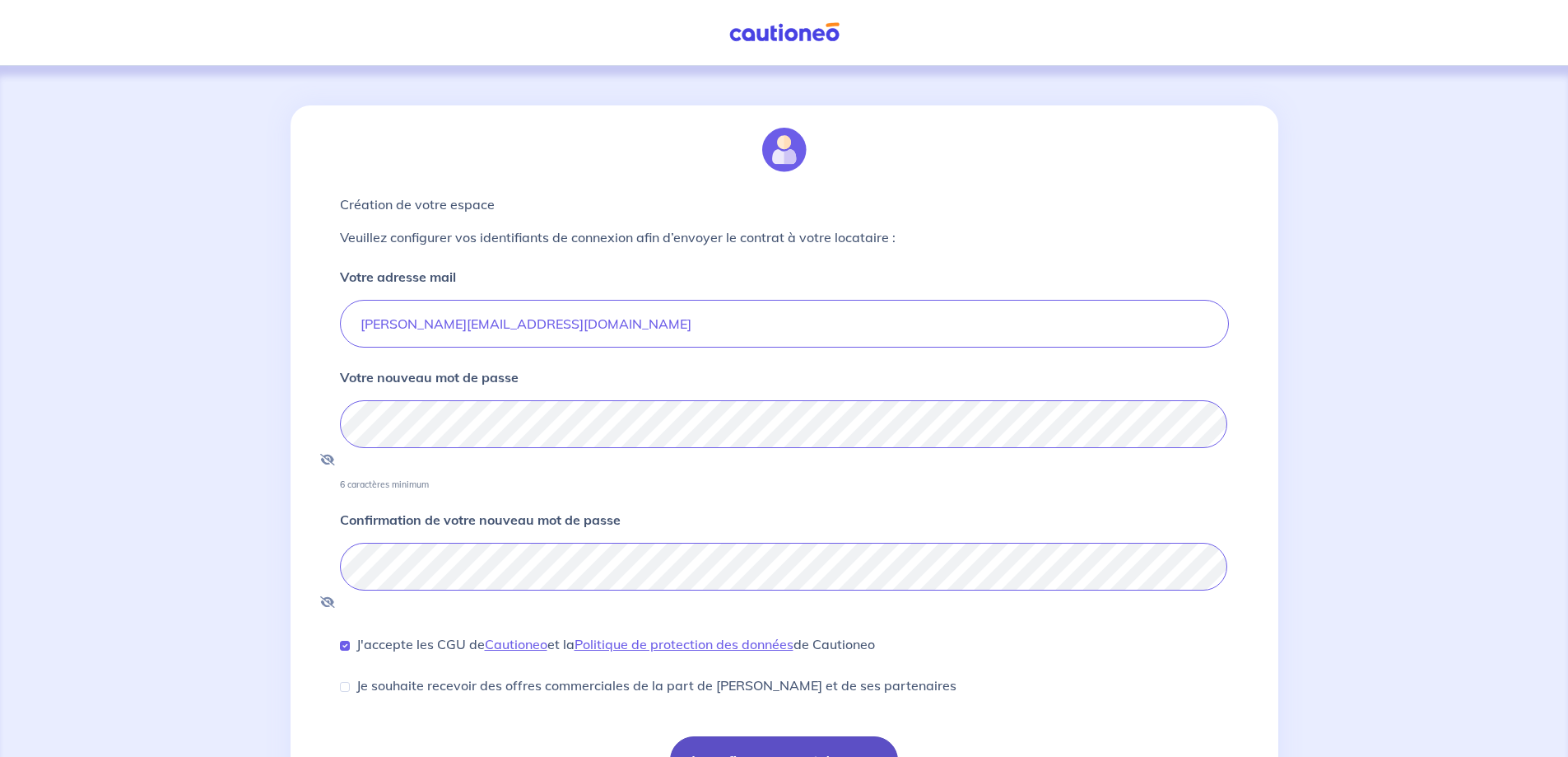
click at [756, 736] on button "Je confirme mon mot de passe" at bounding box center [784, 760] width 228 height 48
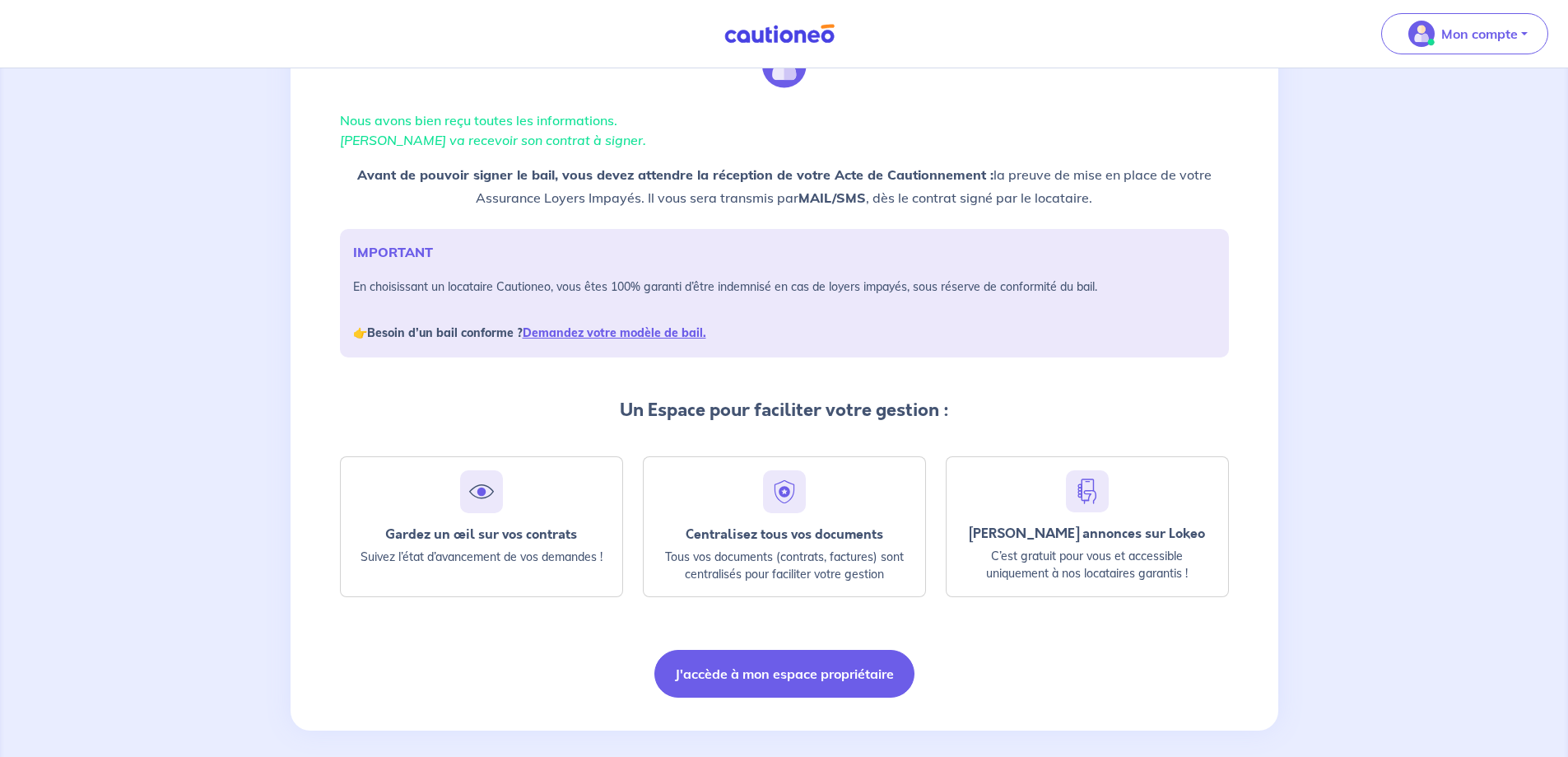
scroll to position [100, 0]
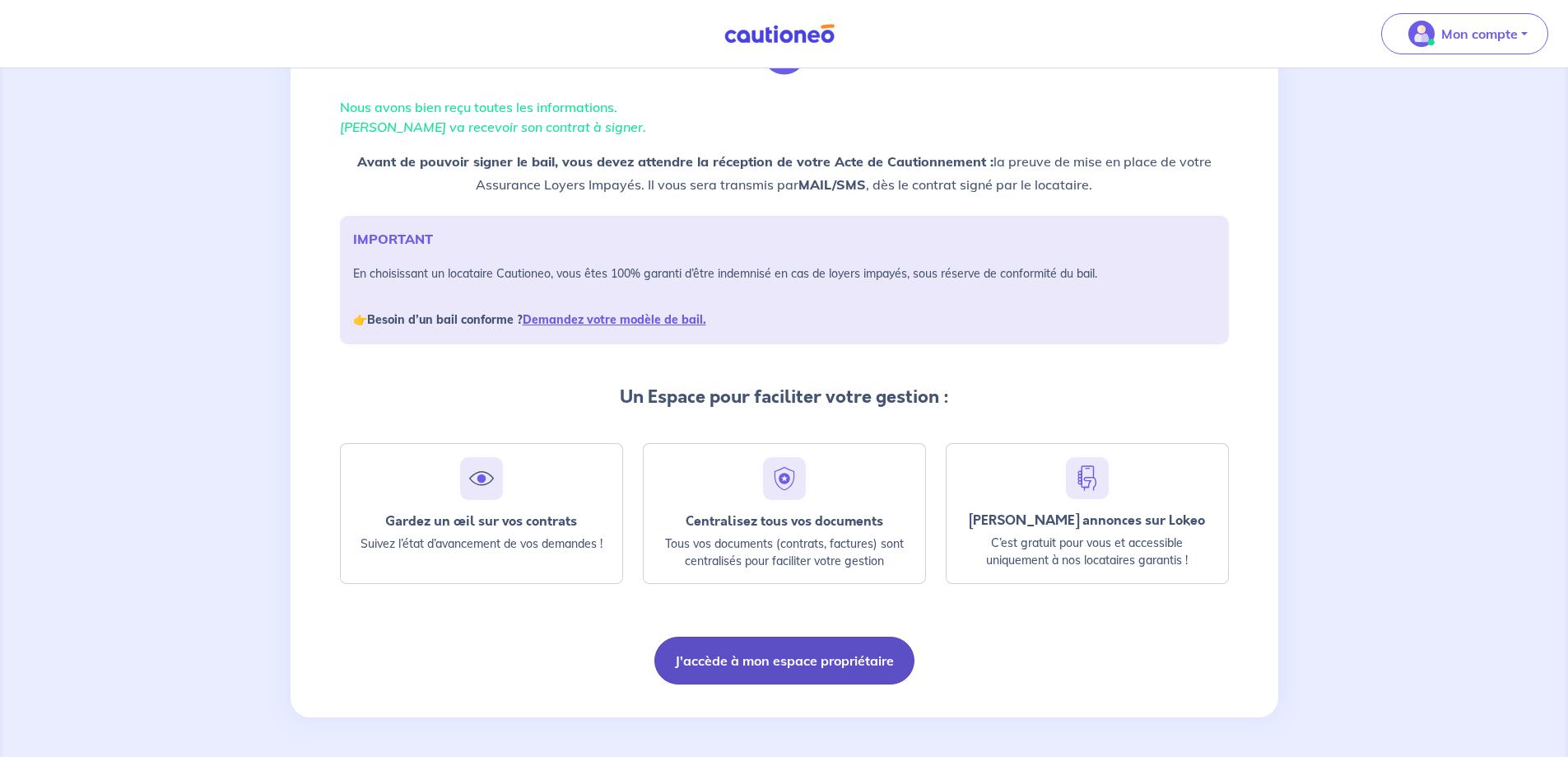
click at [819, 665] on button "J'accède à mon espace propriétaire" at bounding box center [784, 660] width 260 height 48
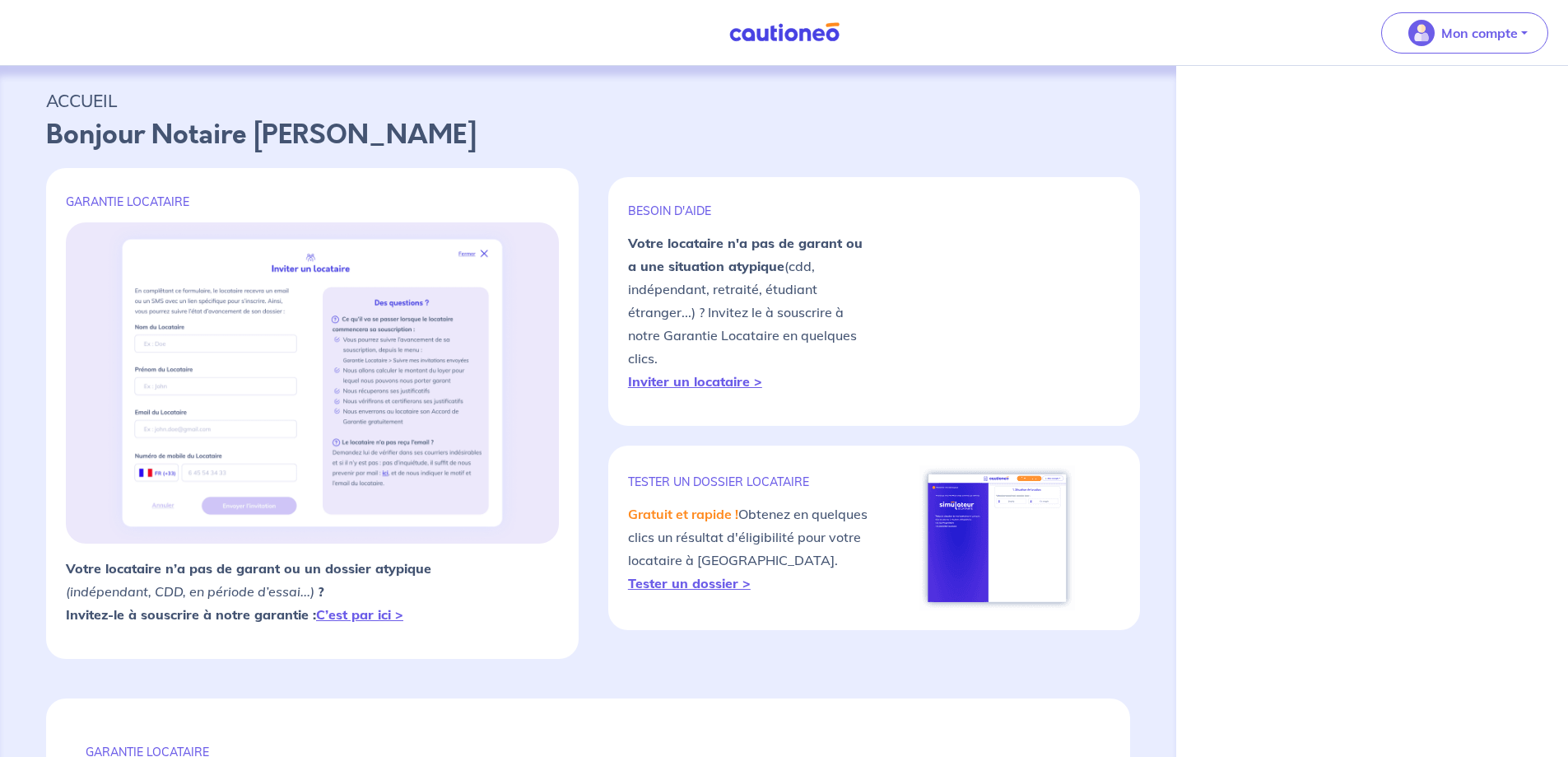
select select "FR"
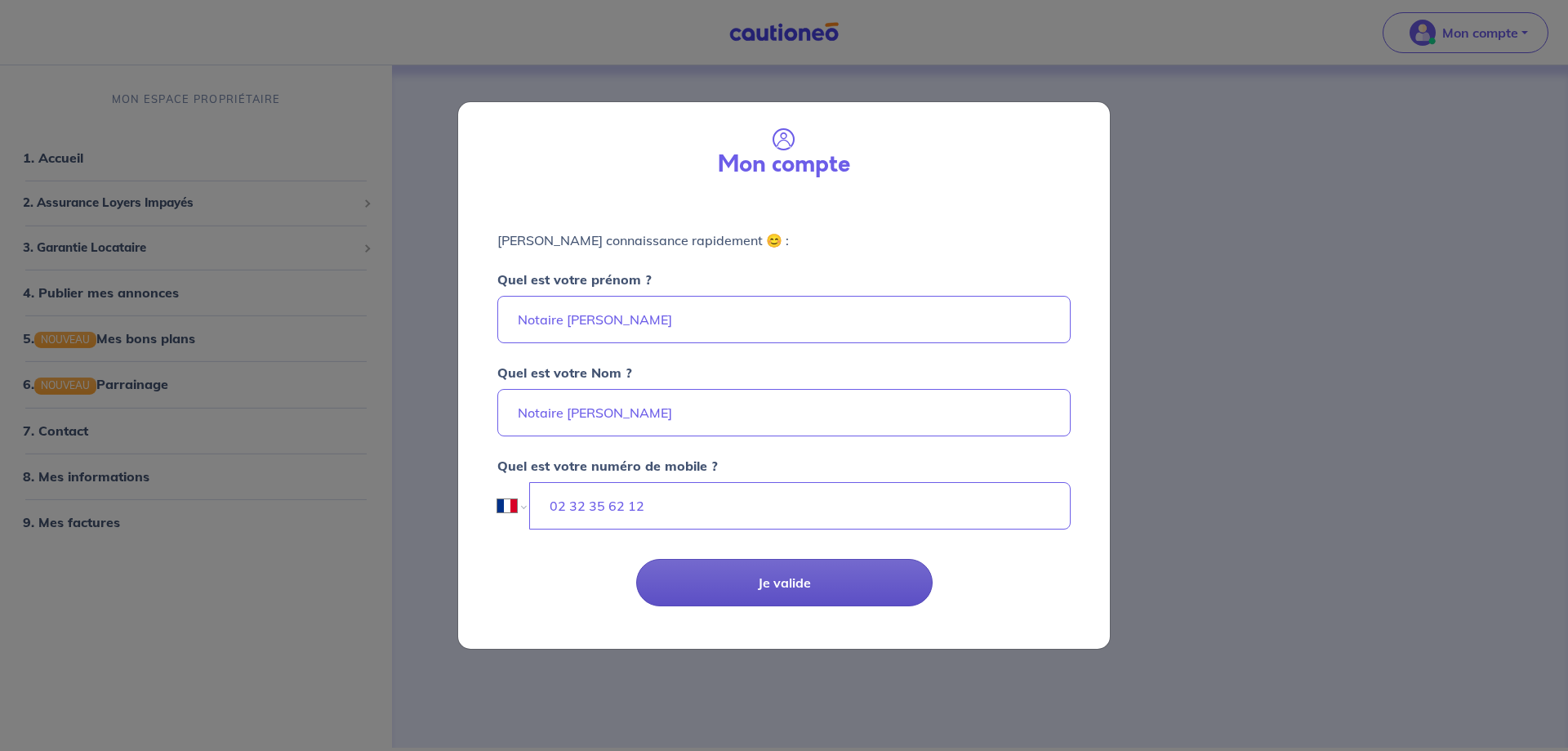
click at [867, 580] on button "Je valide" at bounding box center [784, 582] width 297 height 47
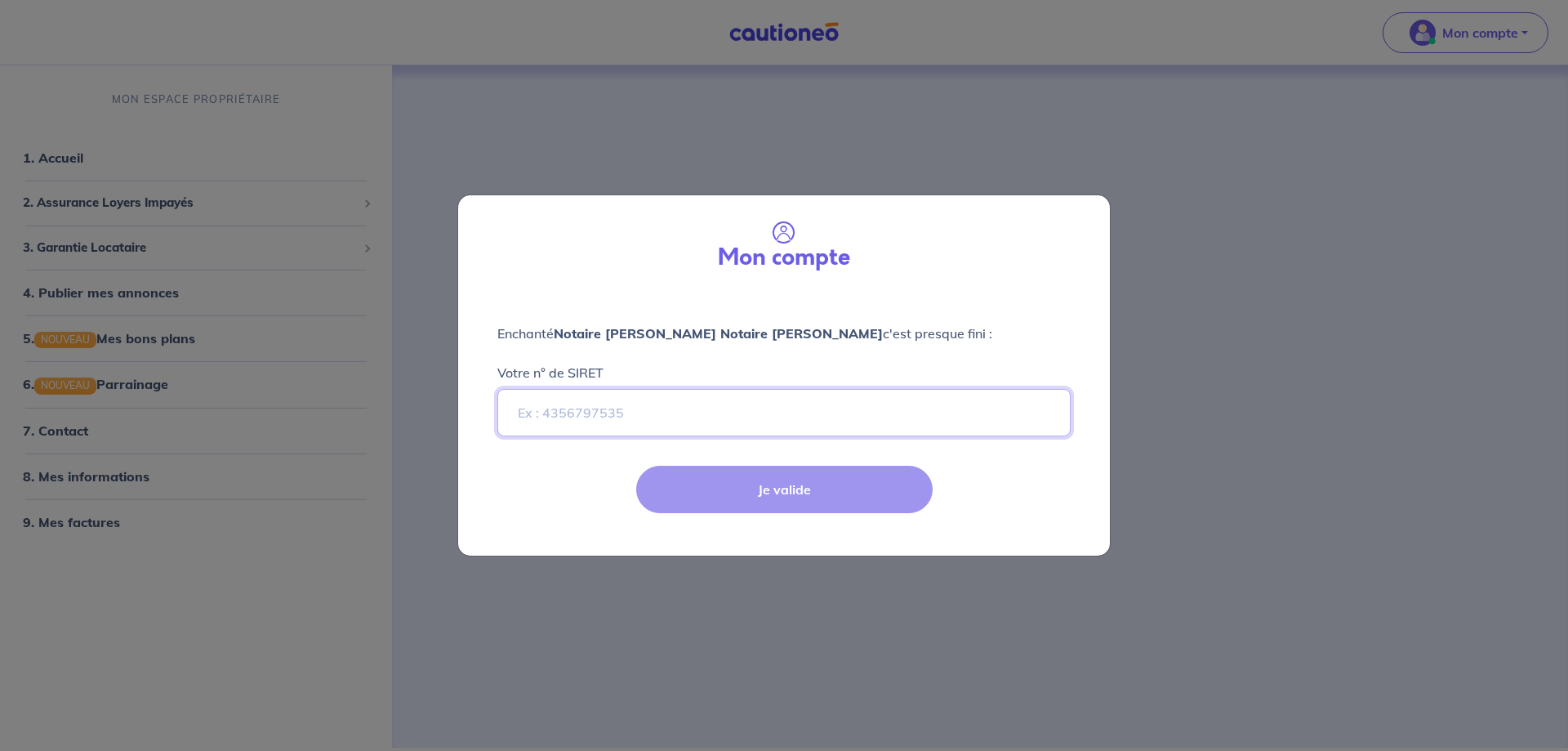
click at [518, 414] on input "Votre n° de SIRET" at bounding box center [784, 412] width 573 height 47
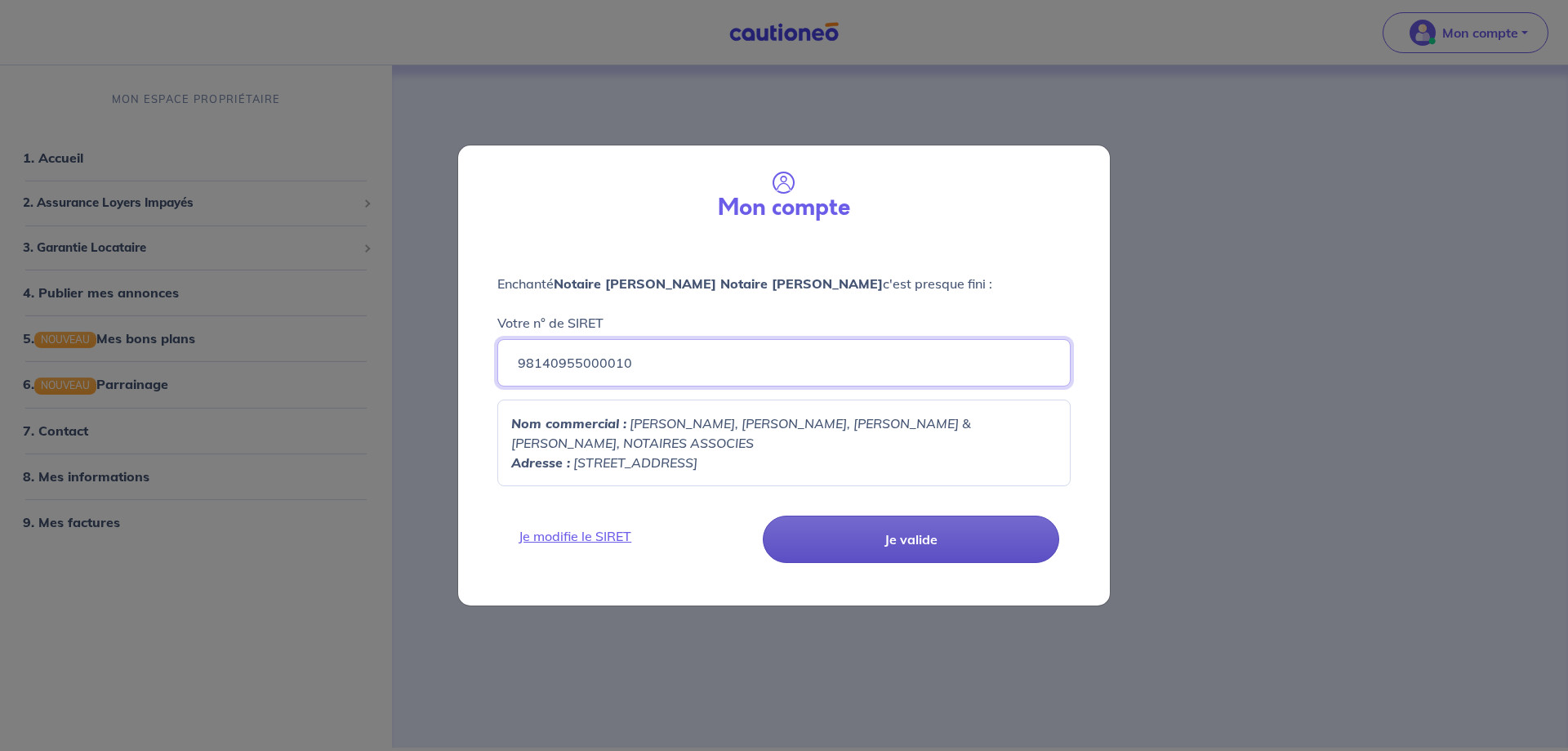
type input "98140955000010"
click at [921, 536] on button "Je valide" at bounding box center [911, 539] width 297 height 47
click at [886, 534] on button "Je valide" at bounding box center [911, 539] width 297 height 47
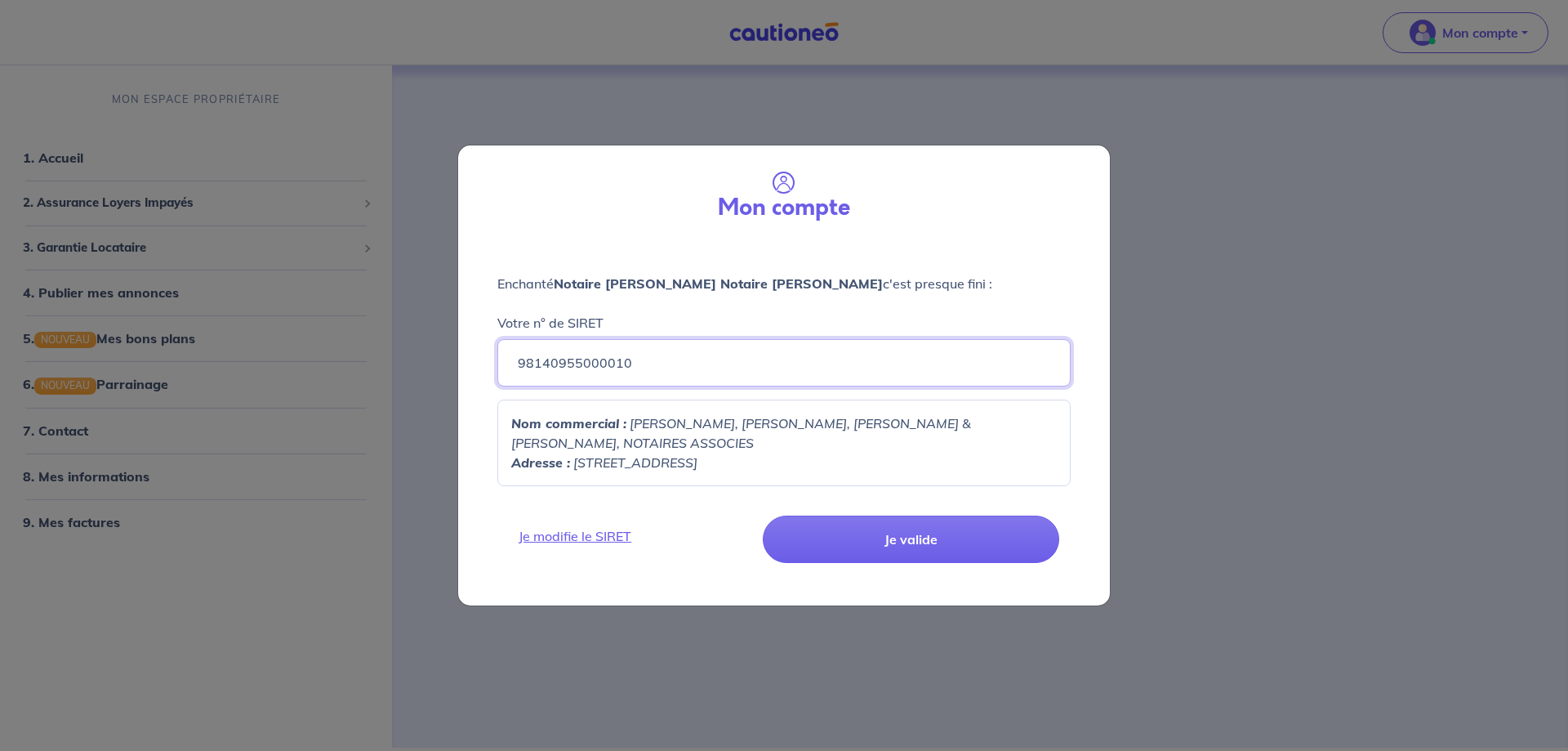
click at [598, 366] on input "98140955000010" at bounding box center [784, 363] width 573 height 47
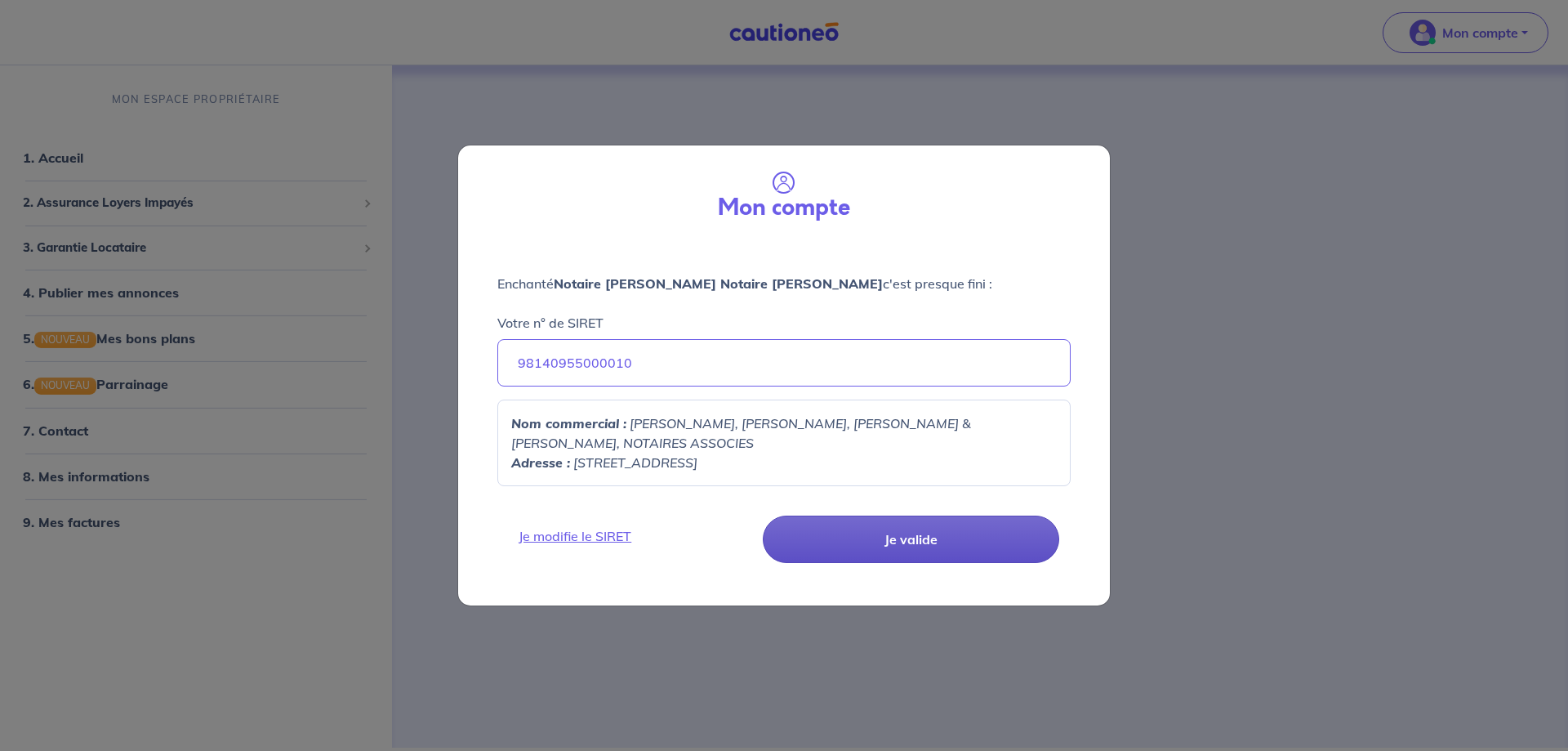
click at [887, 554] on button "Je valide" at bounding box center [911, 539] width 297 height 47
click at [979, 531] on button "Je valide" at bounding box center [911, 539] width 297 height 47
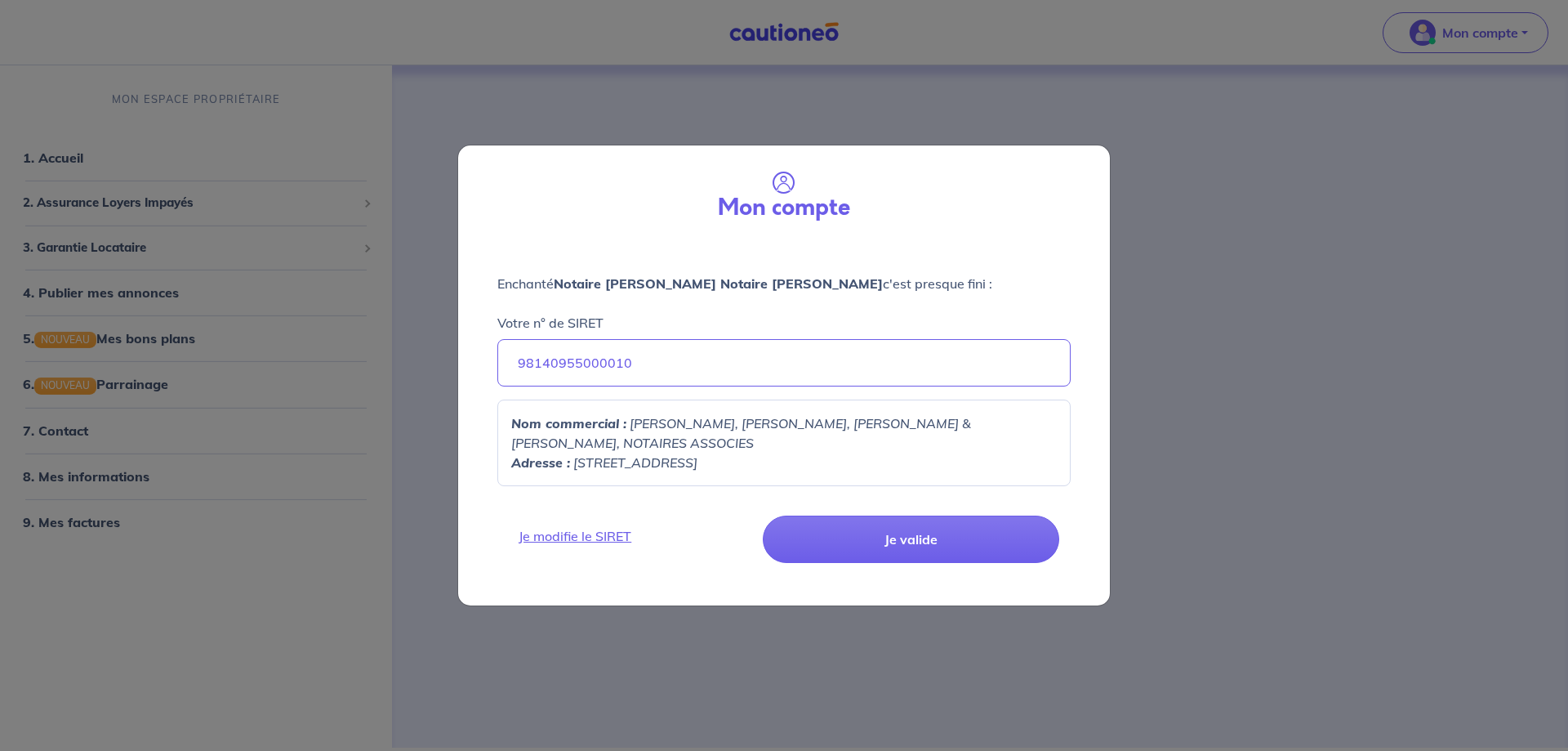
click at [789, 470] on p "Adresse : 18 PLACE DU CHATEAU, 27110" at bounding box center [784, 462] width 545 height 19
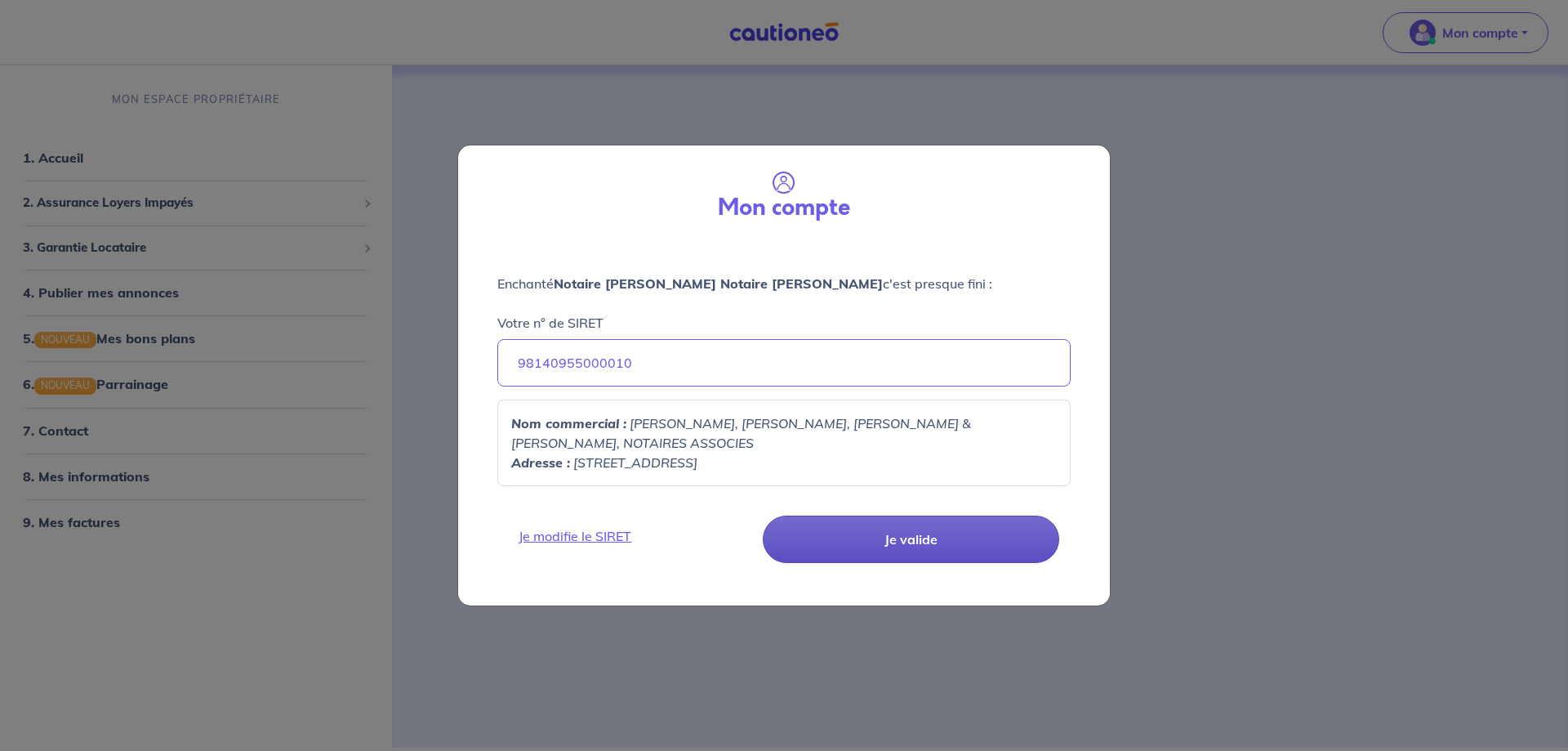
click at [839, 528] on button "Je valide" at bounding box center [911, 539] width 297 height 47
click at [958, 539] on button "Je valide" at bounding box center [911, 539] width 297 height 47
click at [918, 540] on button "Je valide" at bounding box center [911, 539] width 297 height 47
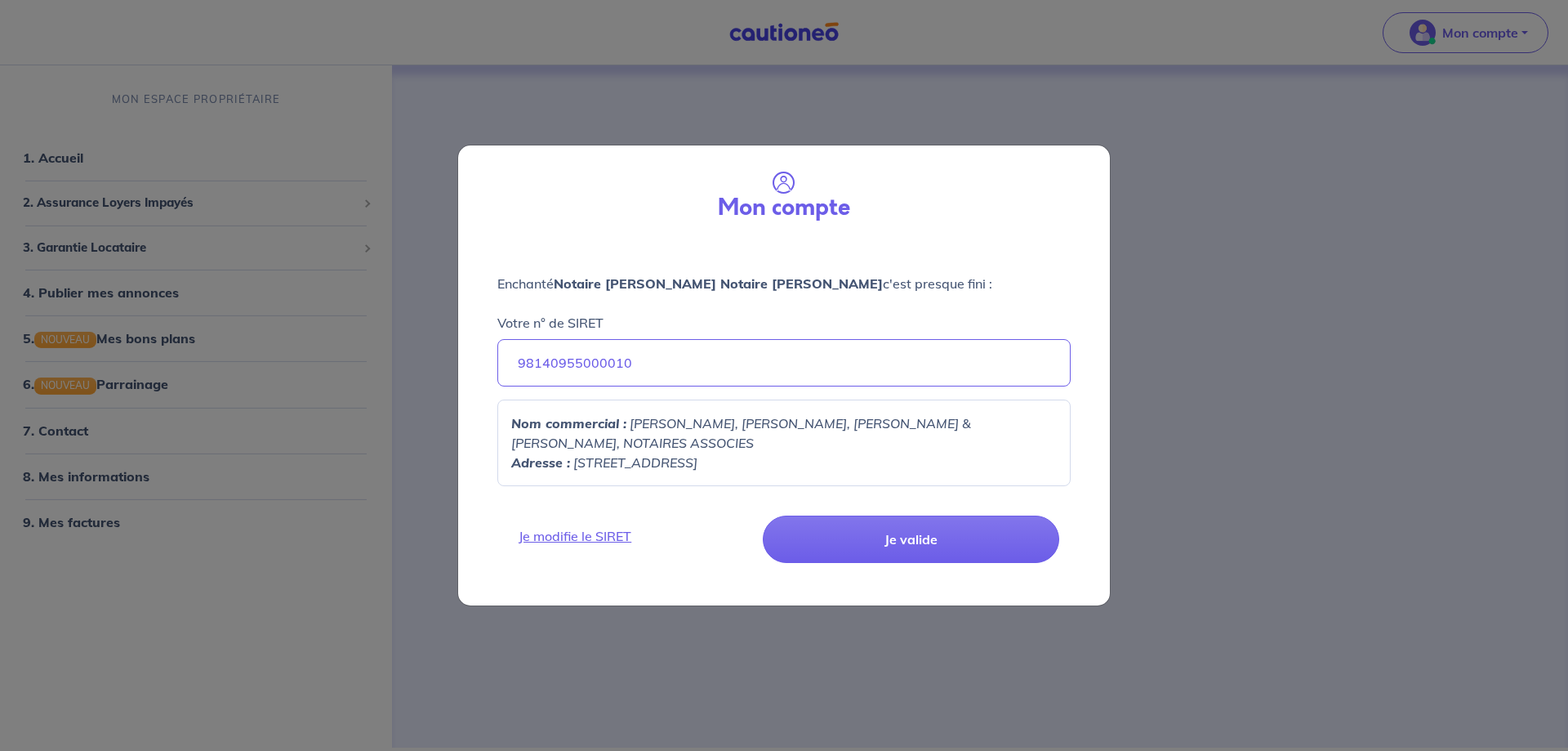
select select "FR"
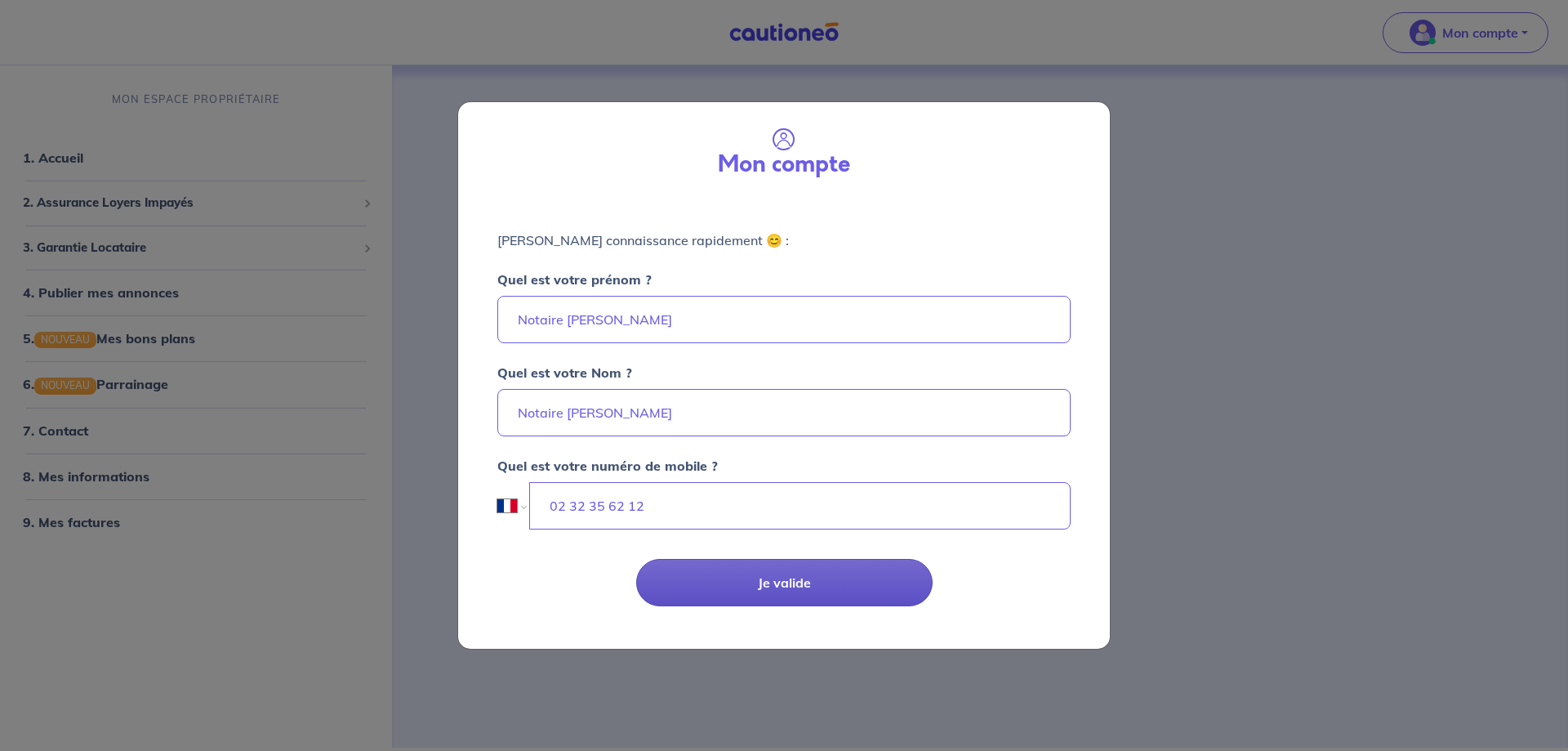
click at [790, 581] on button "Je valide" at bounding box center [784, 582] width 297 height 47
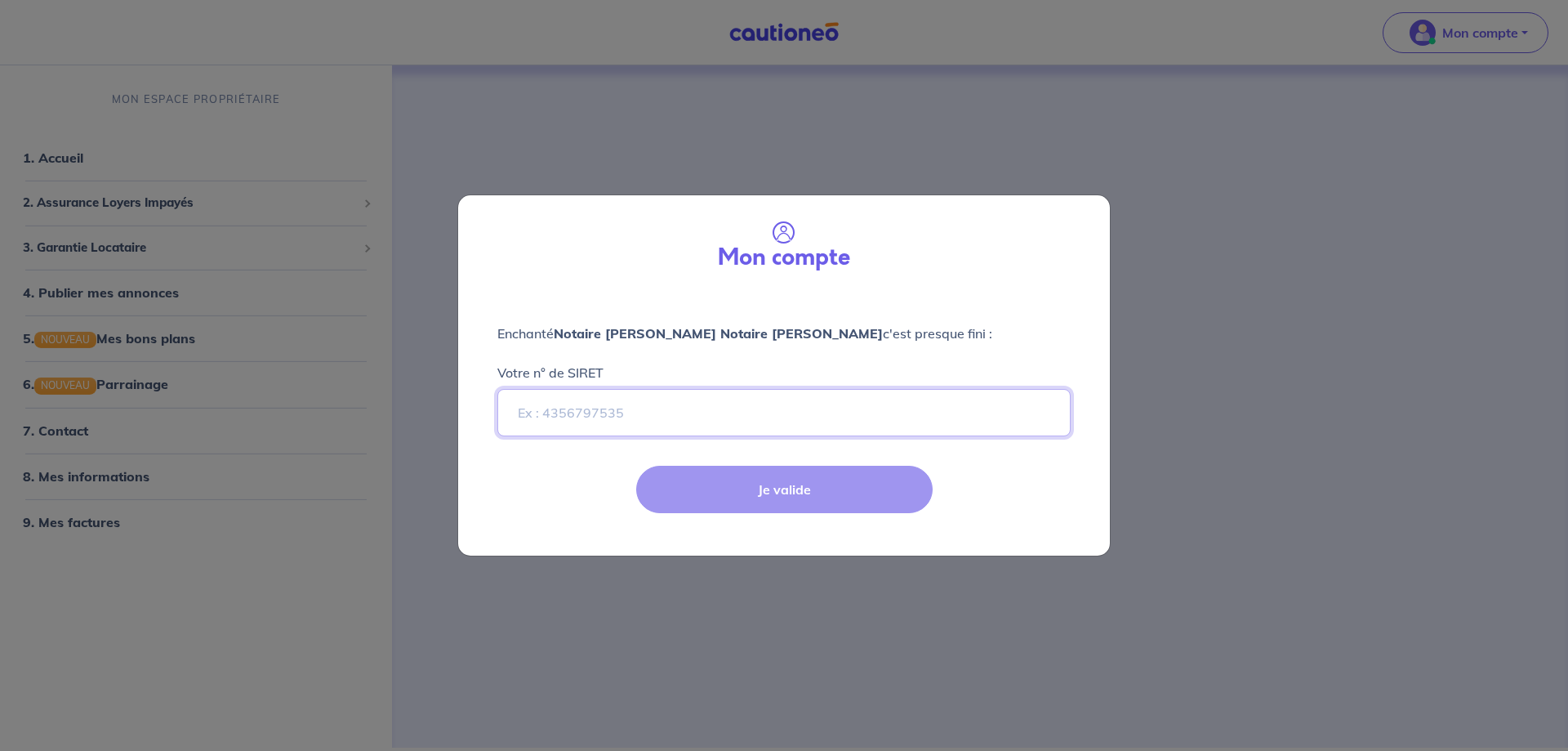
click at [551, 416] on input "Votre n° de SIRET" at bounding box center [784, 412] width 573 height 47
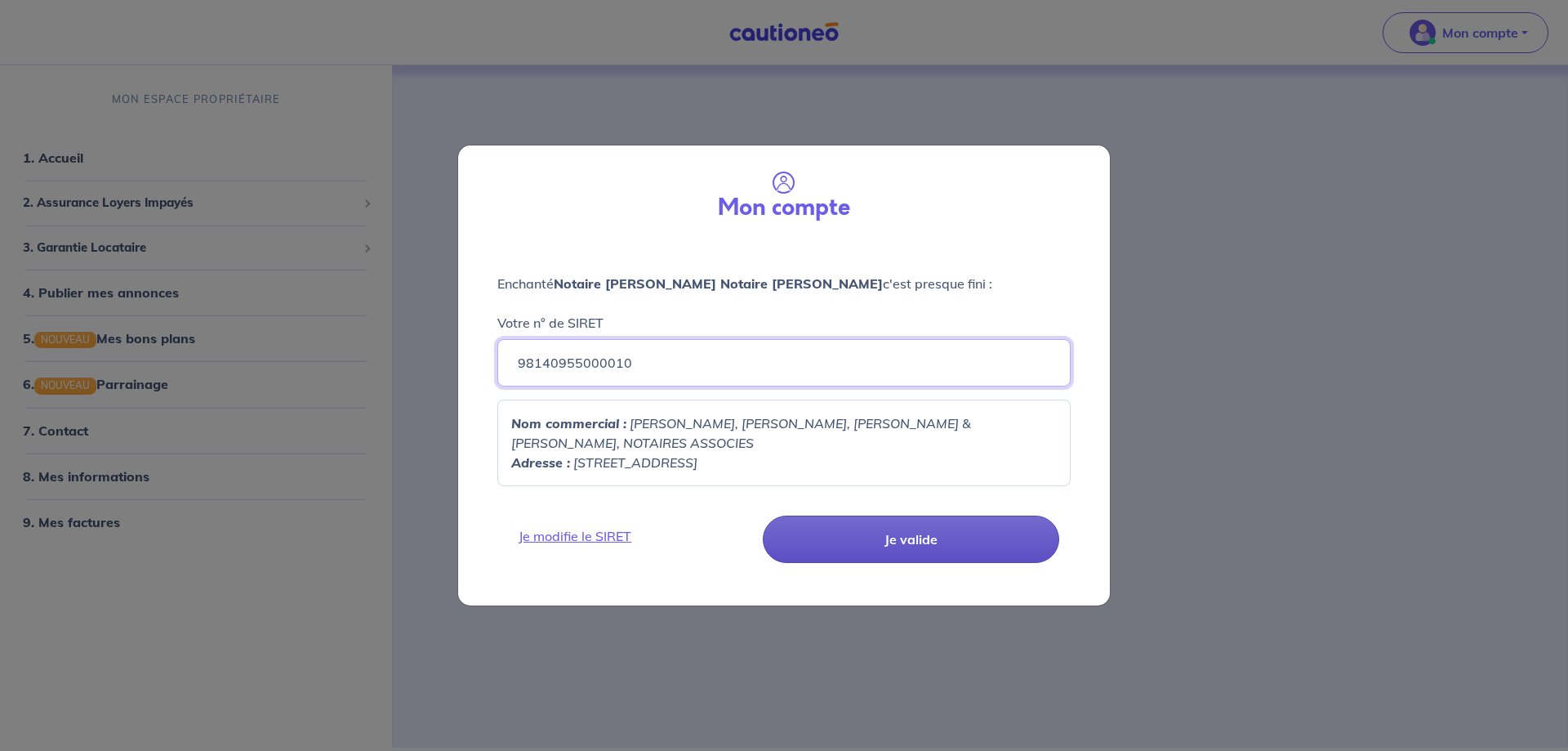
type input "98140955000010"
drag, startPoint x: 871, startPoint y: 563, endPoint x: 877, endPoint y: 555, distance: 10.0
click at [877, 555] on button "Je valide" at bounding box center [911, 539] width 297 height 47
click at [881, 545] on button "Je valide" at bounding box center [911, 539] width 297 height 47
click at [958, 559] on button "Je valide" at bounding box center [911, 539] width 297 height 47
